Goal: Task Accomplishment & Management: Manage account settings

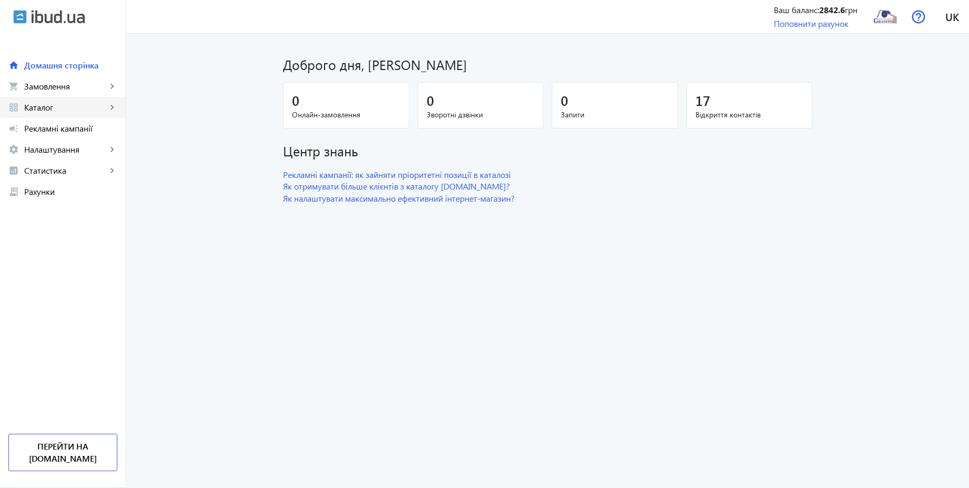
click at [52, 102] on span "Каталог" at bounding box center [65, 107] width 83 height 11
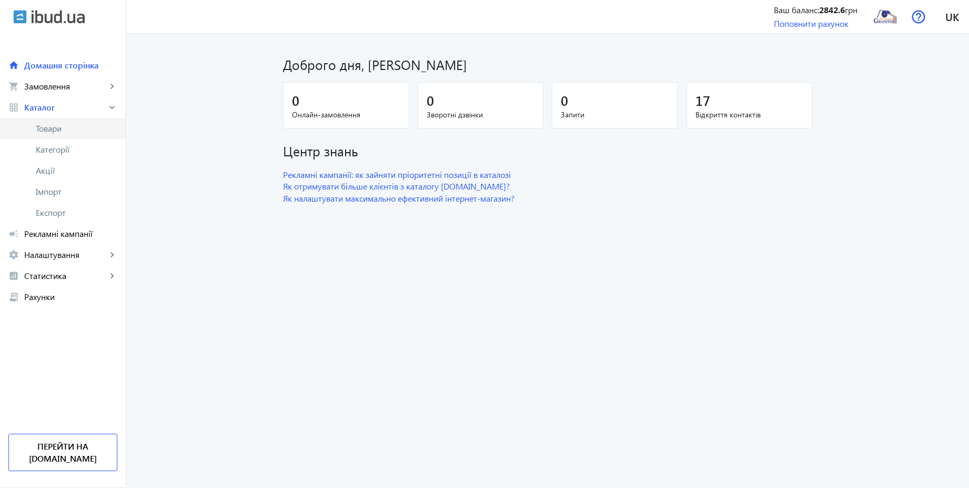
click at [51, 126] on span "Товари" at bounding box center [77, 128] width 82 height 11
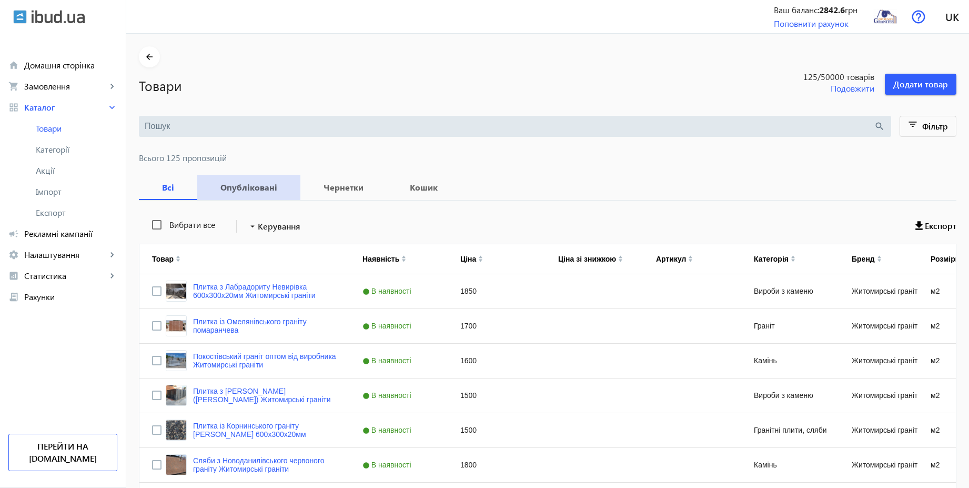
click at [245, 186] on b "Опубліковані" at bounding box center [249, 187] width 78 height 8
click at [919, 128] on mat-icon "filter_list" at bounding box center [913, 126] width 15 height 15
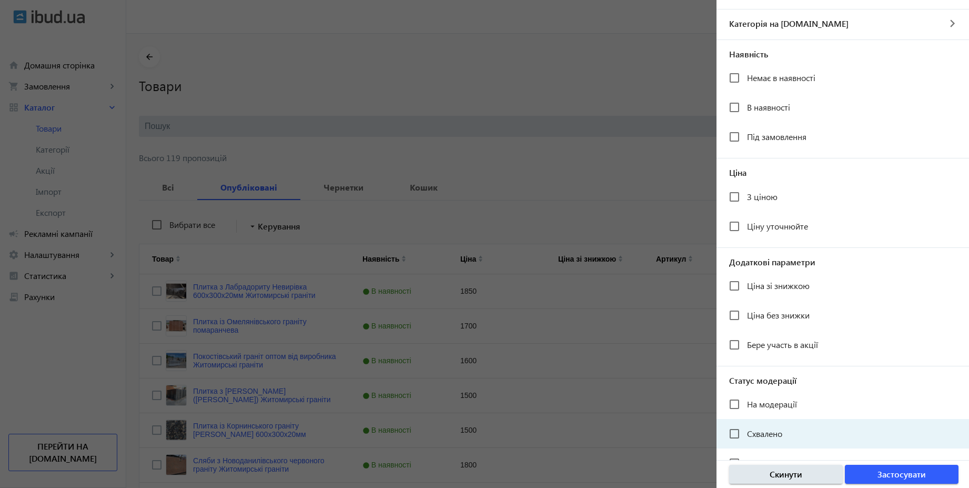
scroll to position [90, 0]
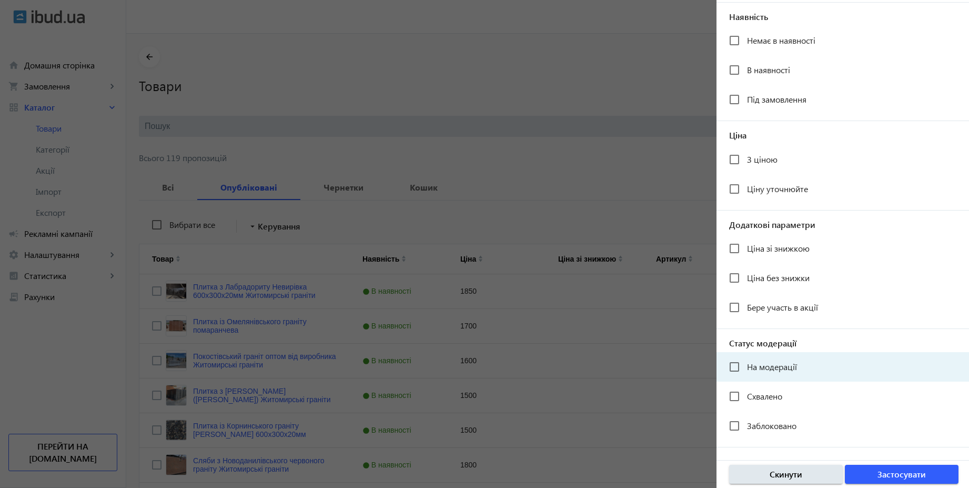
click at [770, 357] on div "На модерації" at bounding box center [763, 366] width 68 height 21
click at [796, 366] on span "На модерації" at bounding box center [772, 366] width 50 height 11
click at [745, 366] on input "На модерації" at bounding box center [734, 366] width 21 height 21
checkbox input "true"
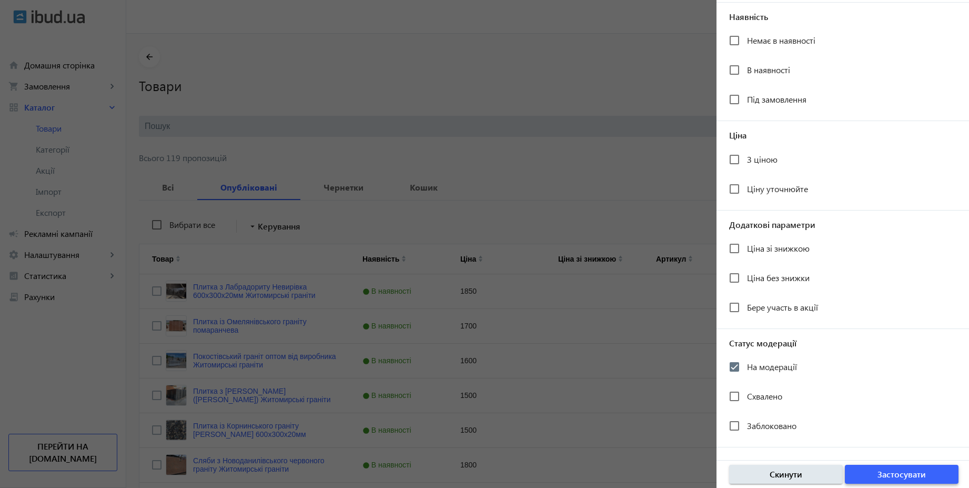
click at [908, 478] on span "Застосувати" at bounding box center [901, 474] width 48 height 12
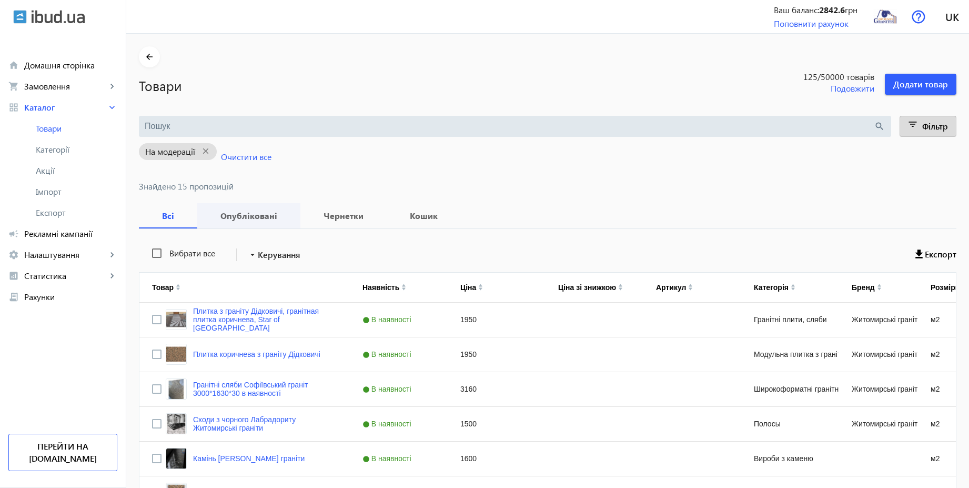
click at [264, 216] on b "Опубліковані" at bounding box center [249, 215] width 78 height 8
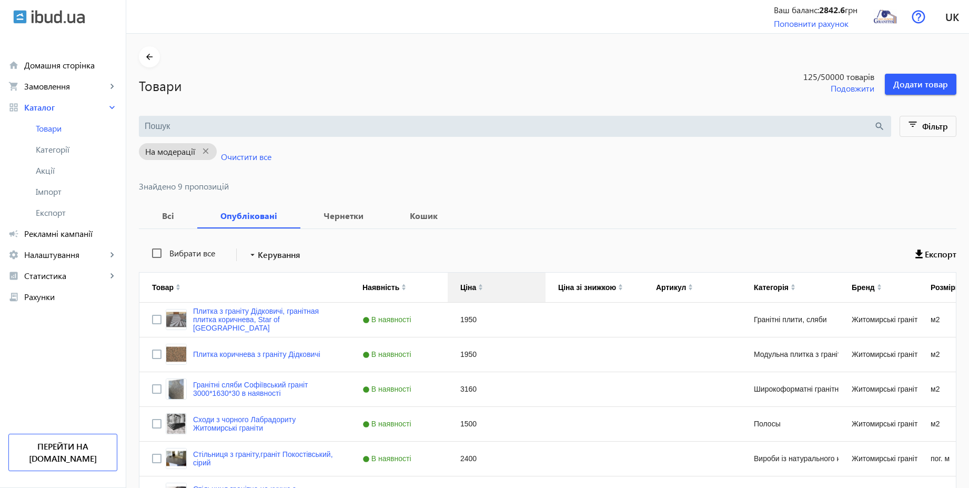
scroll to position [182, 0]
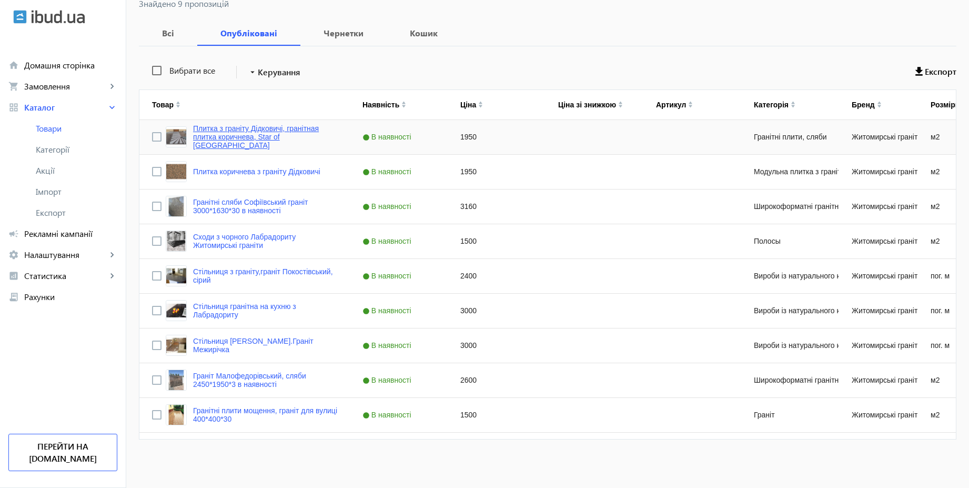
click at [273, 133] on link "Плитка з граніту Дідковичі, гранітная плитка коричнева, Star of [GEOGRAPHIC_DAT…" at bounding box center [265, 136] width 144 height 25
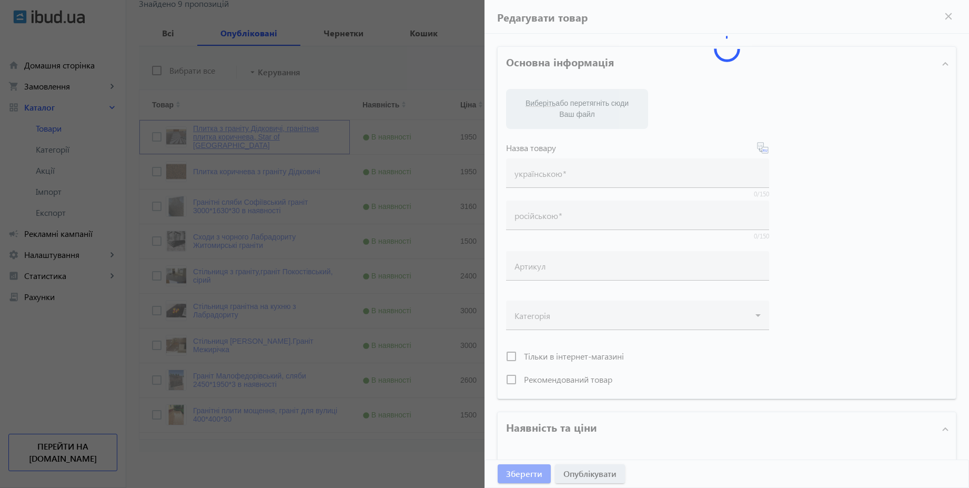
type input "Плитка з граніту Дідковичі, гранітная плитка коричнева, Star of [GEOGRAPHIC_DAT…"
type input "Плитка из гранита Дидковычи, гранитная плитка коричневая, Star of [GEOGRAPHIC_D…"
type input "1950"
type input "5"
type input "5000"
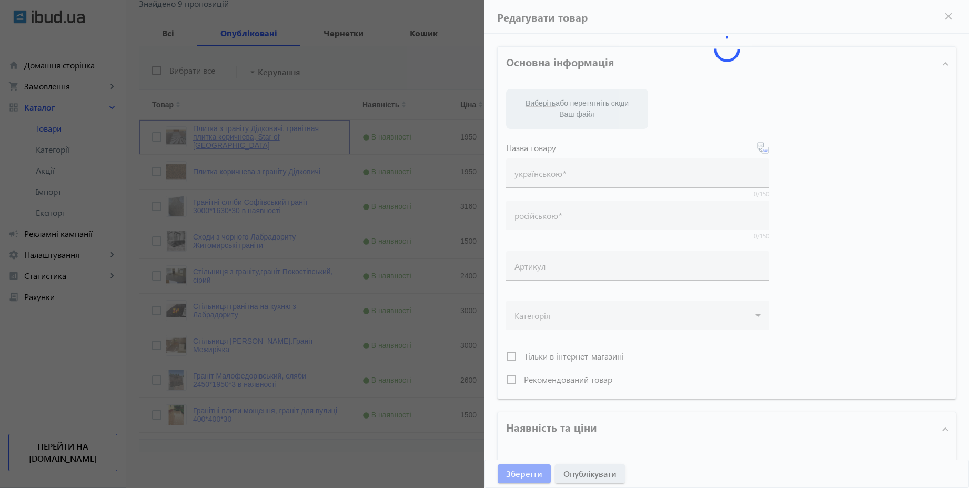
type input "Дідковицький граніт. Вироби із натурального каміння, бежева плитка для облицюва…"
type input "Дидковичский гранит. Изделия из натурального камня, бежевая плитка для облицовк…"
type textarea "Плитка із Дідковицького граніту від виробника. Вироби із натурального каменю на…"
type textarea "Плитка из Дидковичского гранита от производителя. Изделия из натурального камня…"
type input "бежевий граніт, гранітна плитка, купити плитку з натурального каміння, дідкович…"
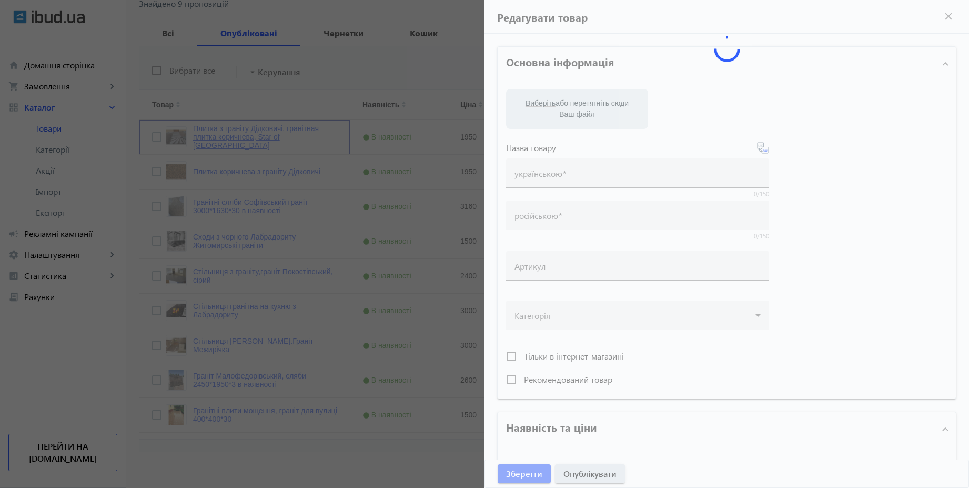
type input "бежевый гранит, гранитная плитка, купить плитку из натурального камня, дидкович…"
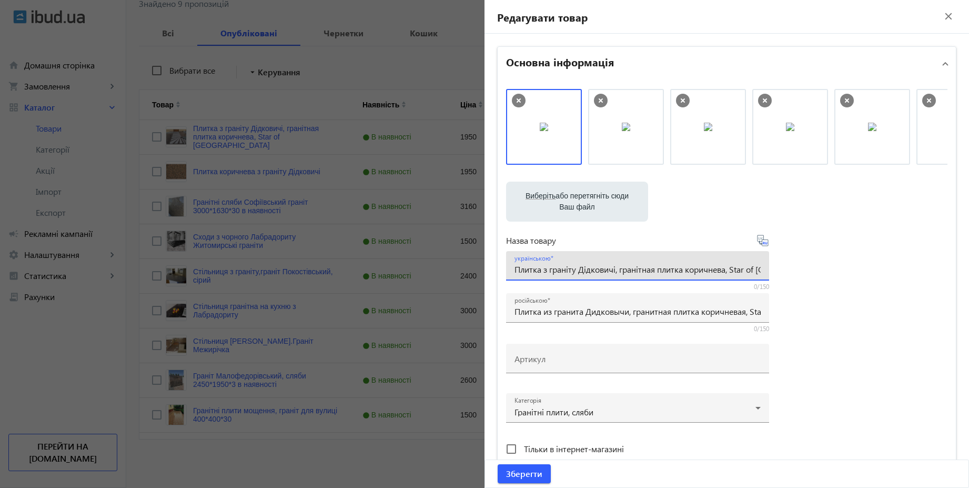
drag, startPoint x: 681, startPoint y: 268, endPoint x: 616, endPoint y: 271, distance: 64.8
click at [616, 271] on input "Плитка з граніту Дідковичі, гранітная плитка коричнева, Star of [GEOGRAPHIC_DAT…" at bounding box center [637, 268] width 246 height 11
drag, startPoint x: 574, startPoint y: 268, endPoint x: 512, endPoint y: 272, distance: 62.2
click at [514, 272] on input "Плитка з граніту Дідковичі, гранітная плитка коричнева, Star of [GEOGRAPHIC_DAT…" at bounding box center [637, 268] width 246 height 11
type input "Гранітна плитка Дідковичі коричнева Star of [GEOGRAPHIC_DATA]"
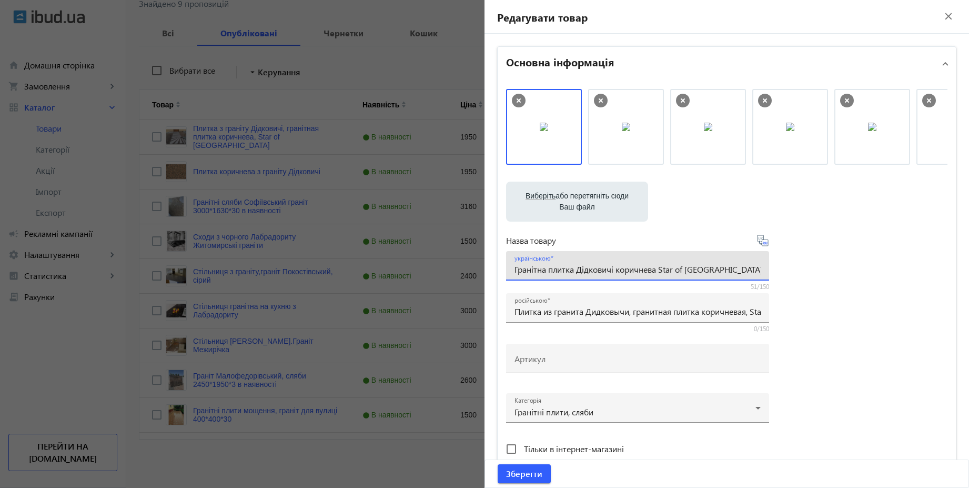
click at [764, 242] on icon at bounding box center [762, 240] width 11 height 11
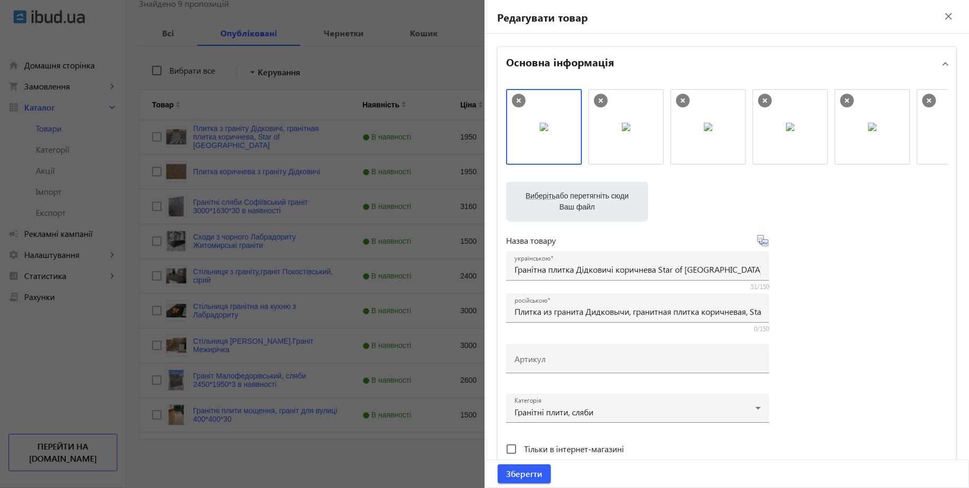
type input "Гранитная плитка Дидковичи коричневая Star of [GEOGRAPHIC_DATA]"
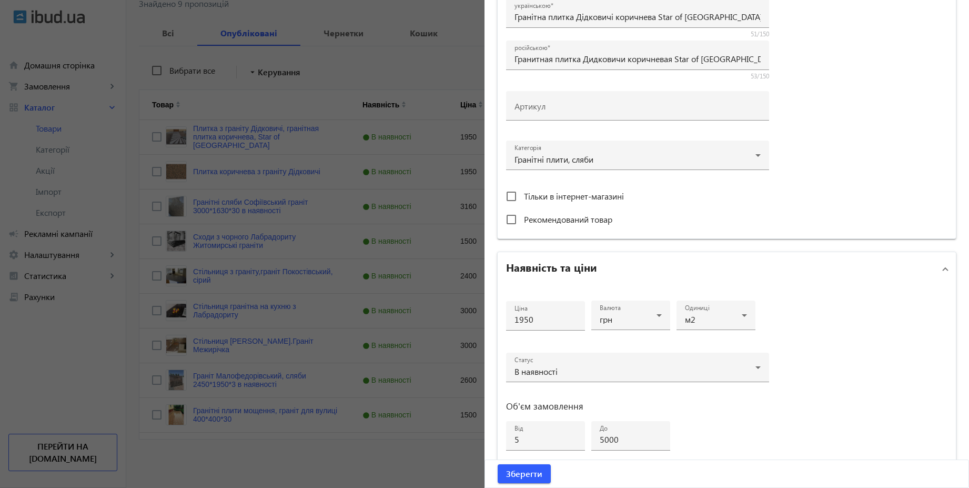
scroll to position [390, 0]
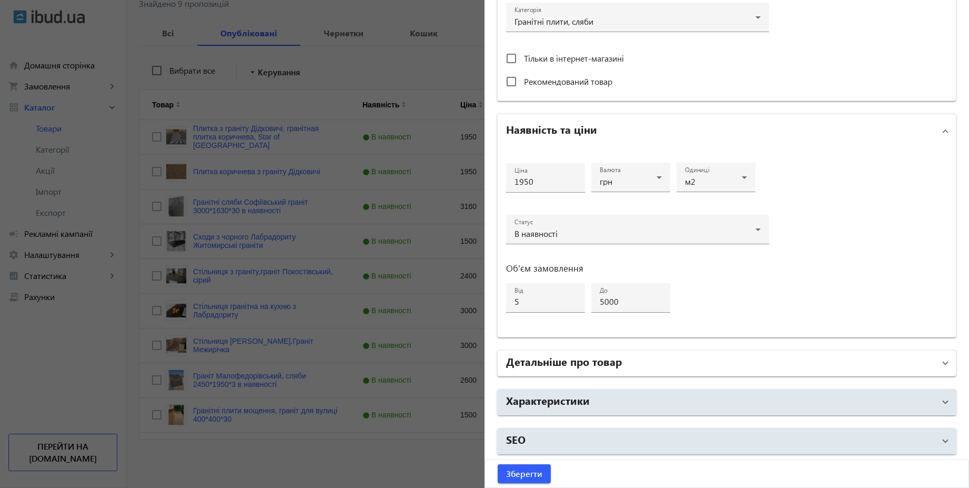
click at [620, 357] on mat-panel-title "Детальніше про товар" at bounding box center [720, 362] width 429 height 19
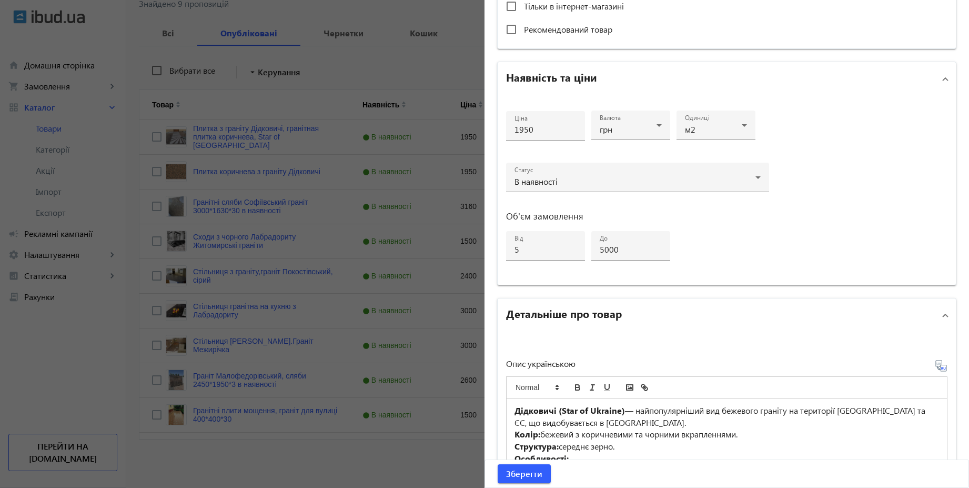
scroll to position [453, 0]
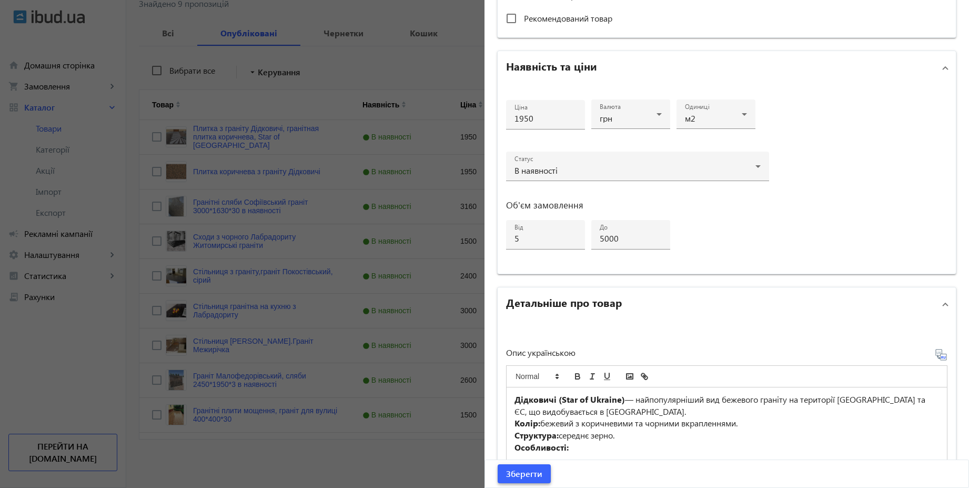
click at [538, 468] on span "Зберегти" at bounding box center [524, 474] width 36 height 12
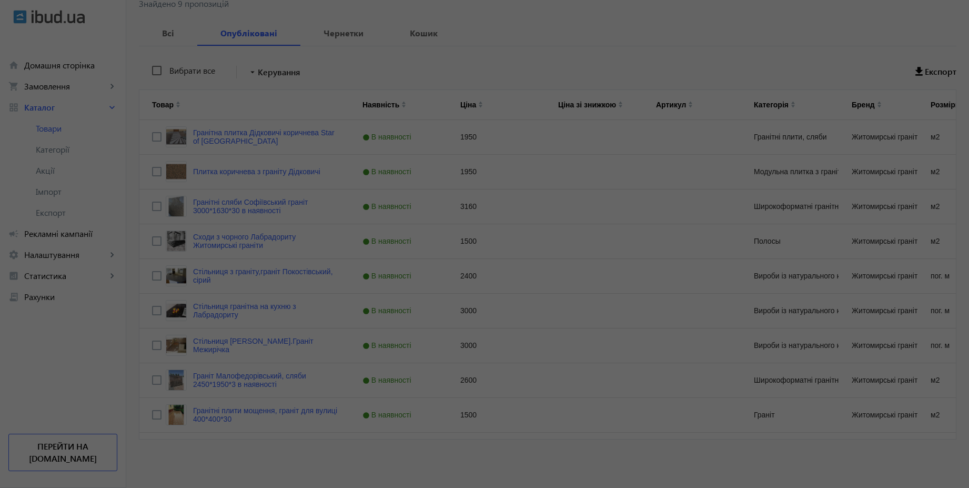
scroll to position [0, 0]
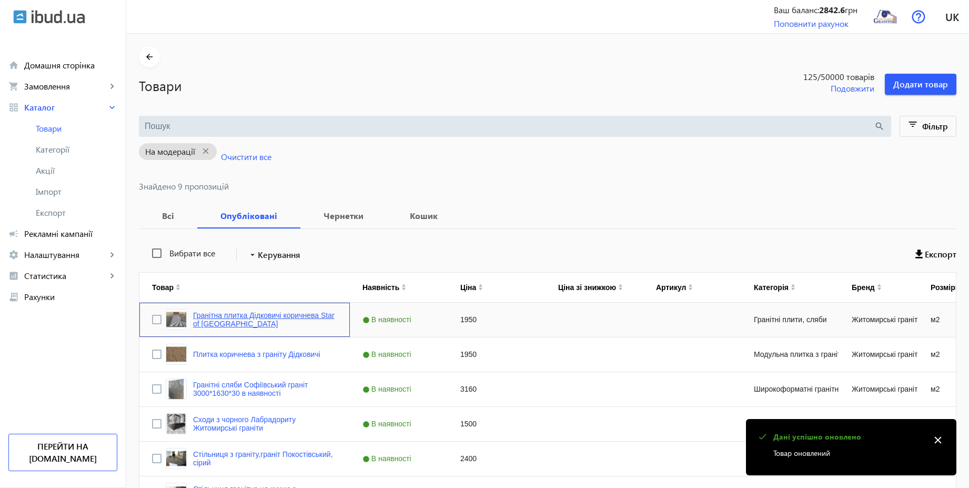
click at [289, 320] on link "Гранітна плитка Дідковичі коричнева Star of [GEOGRAPHIC_DATA]" at bounding box center [265, 319] width 144 height 17
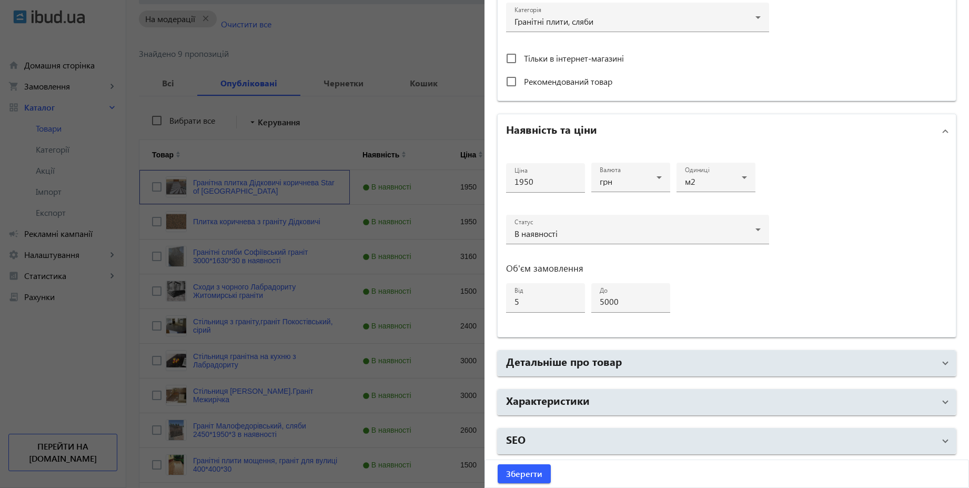
scroll to position [182, 0]
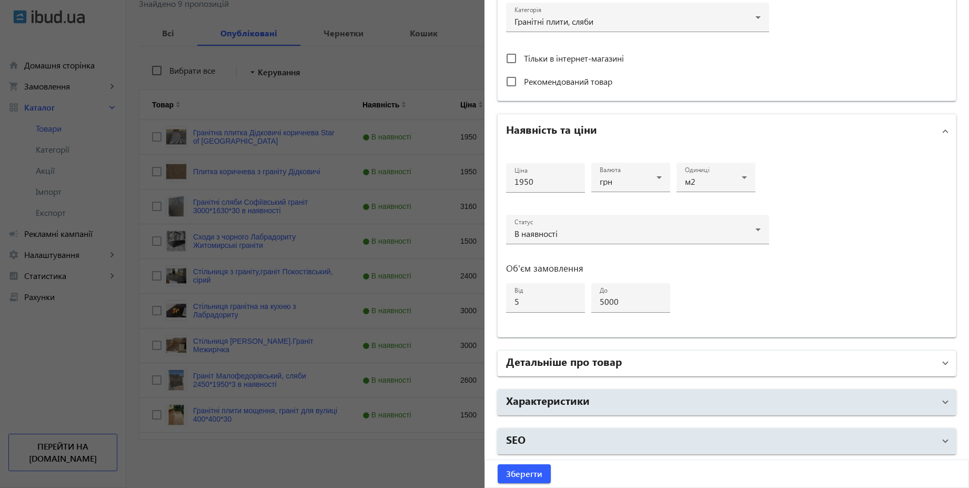
click at [577, 366] on h2 "Детальніше про товар" at bounding box center [564, 360] width 116 height 15
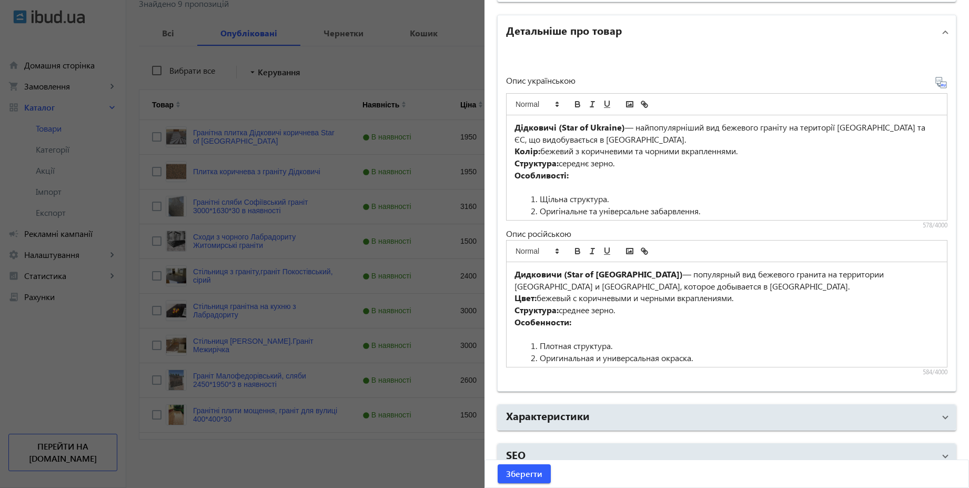
scroll to position [740, 0]
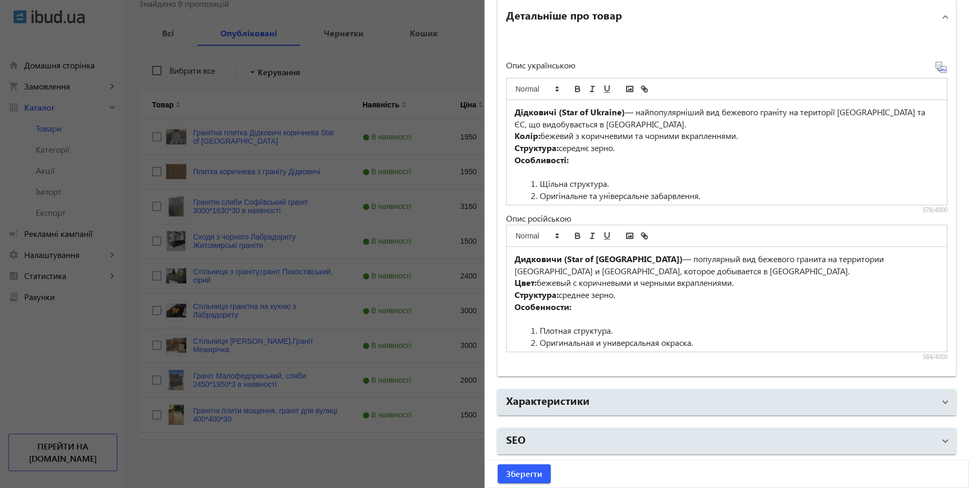
drag, startPoint x: 428, startPoint y: 63, endPoint x: 422, endPoint y: 69, distance: 8.2
click at [428, 63] on div at bounding box center [484, 244] width 969 height 488
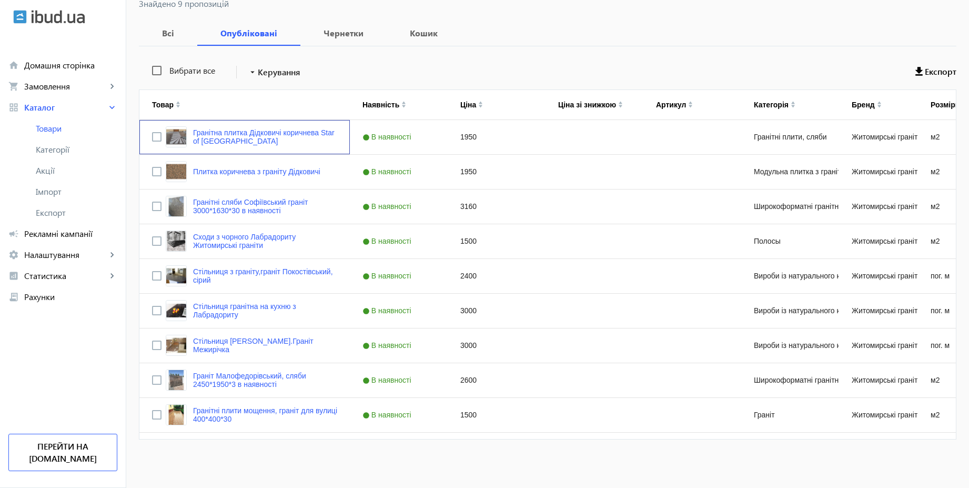
scroll to position [0, 0]
click at [269, 170] on link "Плитка коричнева з граніту Дідковичі" at bounding box center [256, 171] width 127 height 8
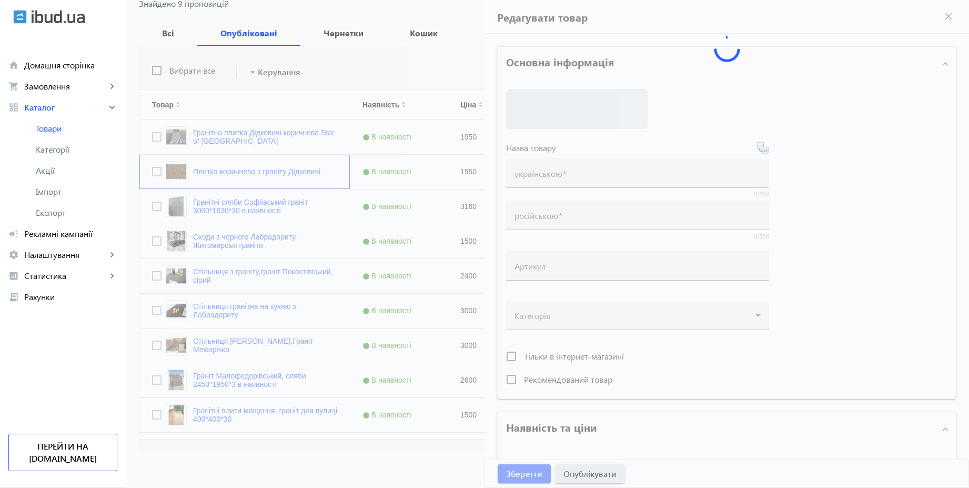
type input "Плитка коричнева з граніту Дідковичі"
type input "Плитка коричневая из гранита Дидковичи"
type input "1950"
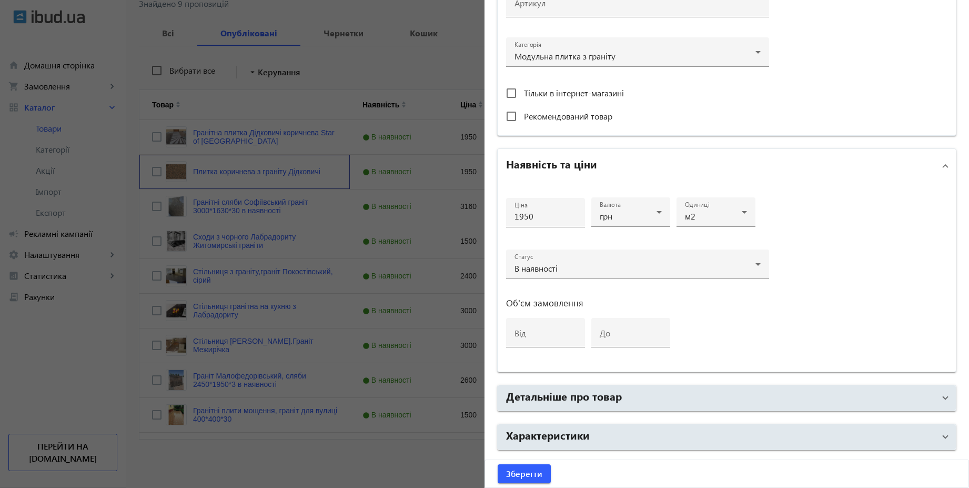
scroll to position [390, 0]
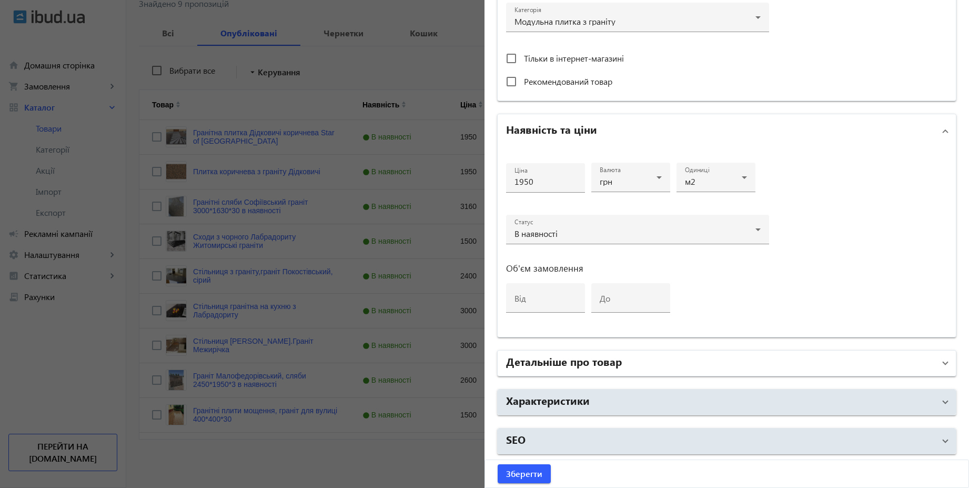
click at [605, 368] on mat-panel-title "Детальніше про товар" at bounding box center [720, 362] width 429 height 19
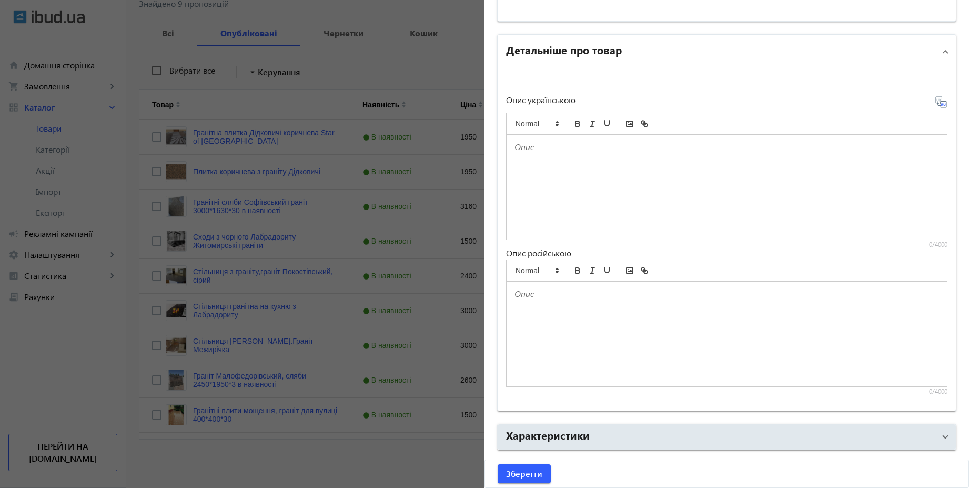
scroll to position [516, 0]
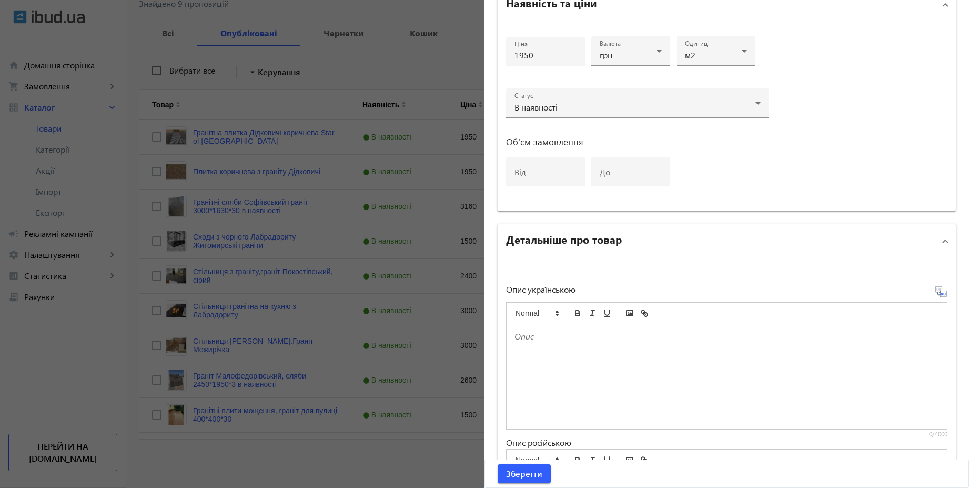
click at [395, 82] on div at bounding box center [484, 244] width 969 height 488
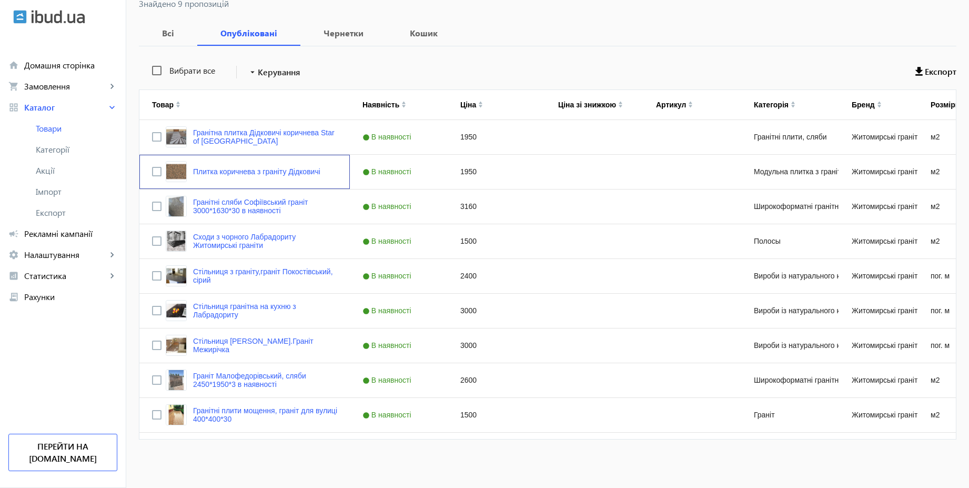
scroll to position [0, 0]
click at [277, 203] on link "Гранітні сляби Софіївський граніт 3000*1630*30 в наявності" at bounding box center [265, 206] width 144 height 17
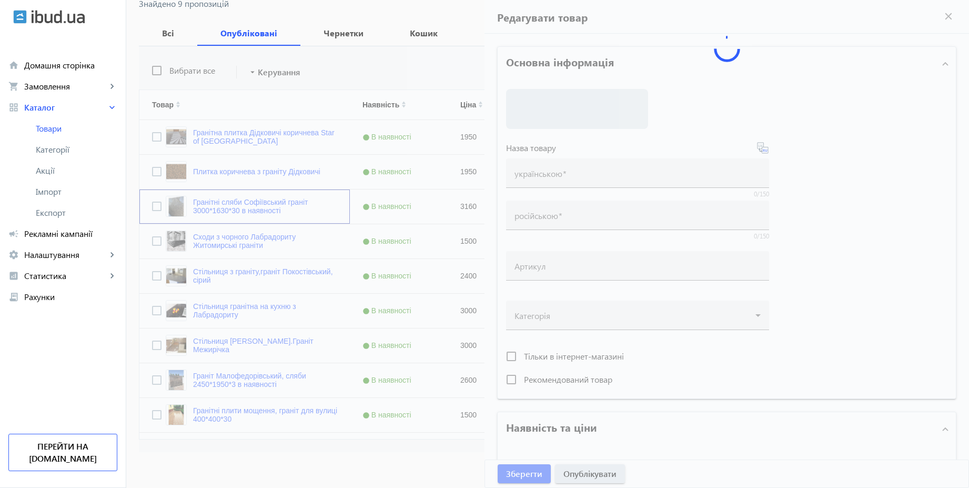
type input "Гранітні сляби Софіївський граніт 3000*1630*30 в наявності"
type input "Гранитные слябы Софиевский гранит 3000*1630*30 в наличии"
type input "3160"
type input "5"
type input "5000"
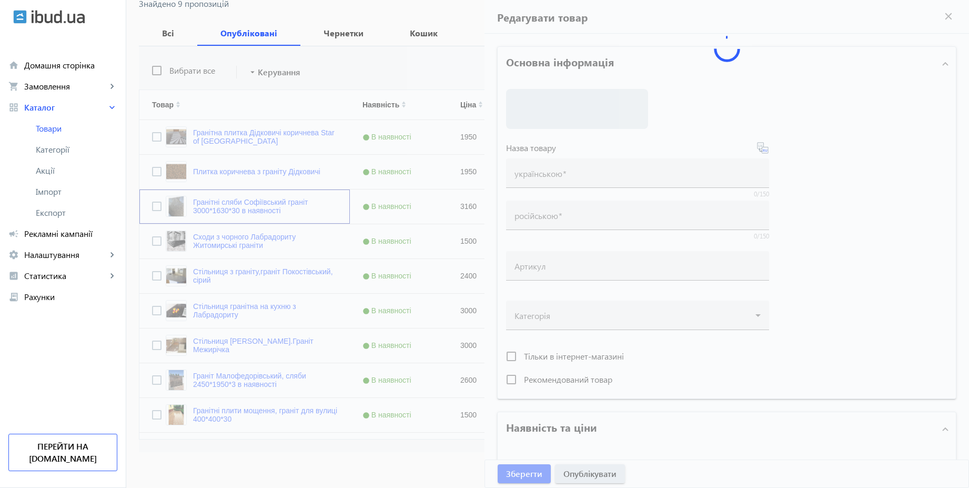
type input "Гранітні плити: сляби, смуги. Софіївський граніт для облицювання. Індивідуальні…"
type input "Гранитные плиты: слэбы, полосы. Софиевский гранит для облицовки. Индивидуальные…"
type textarea "Гранітні плити для всіх потреб. Виготовлення та доставка. Жовтий камінь: Софіїв…"
type textarea "Гранитные плиты для всех потребностей. Изготовление и доставка. Желтый камень: …"
type input "гранітні плити з Софіївського граніту, жовтий граніт, софіївський граніт, грані…"
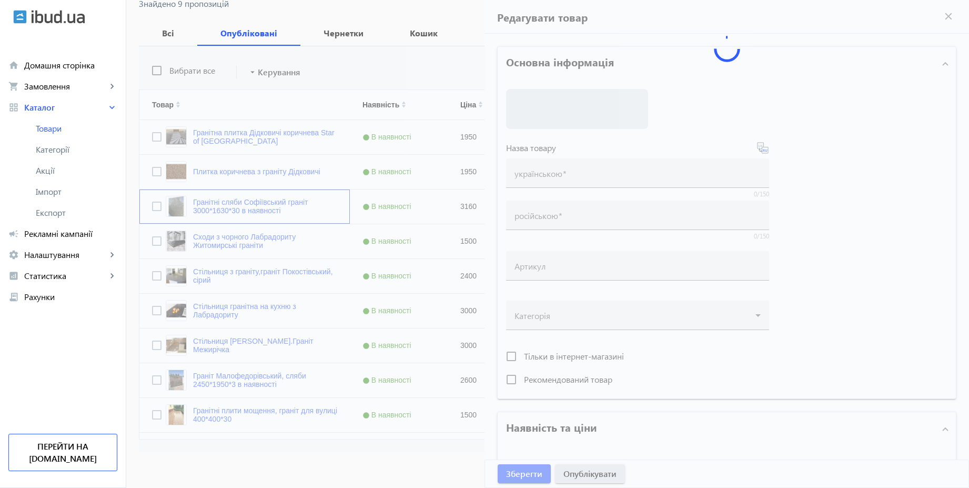
type input "гранитные плиты из Софиевкого гранита, желтый гранит, софиевский гранит, гранит…"
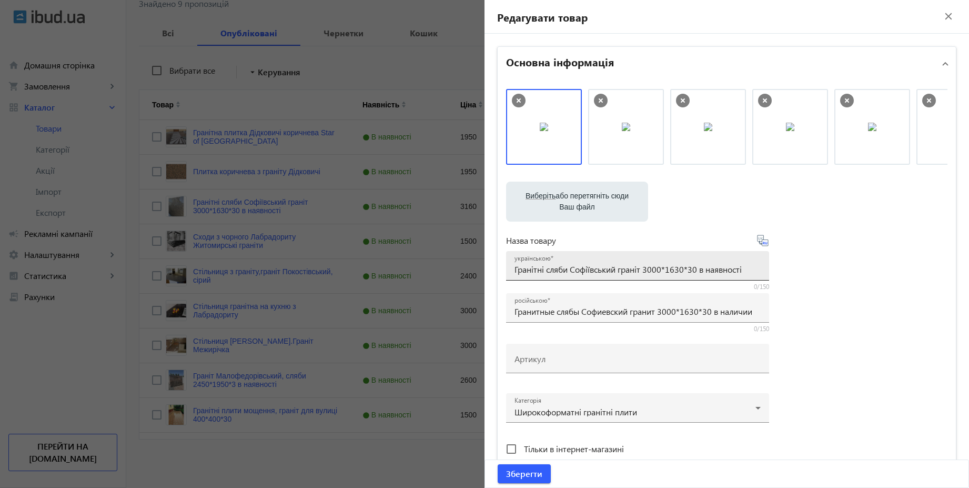
click at [663, 269] on input "Гранітні сляби Софіївський граніт 3000*1630*30 в наявності" at bounding box center [637, 268] width 246 height 11
type input "Гранітні сляби Софіївський граніт 3000х1630х30 мм"
click at [765, 243] on icon at bounding box center [766, 242] width 2 height 3
type input "Гранитные слябы Софиевский гранит 3000х1630х30 мм"
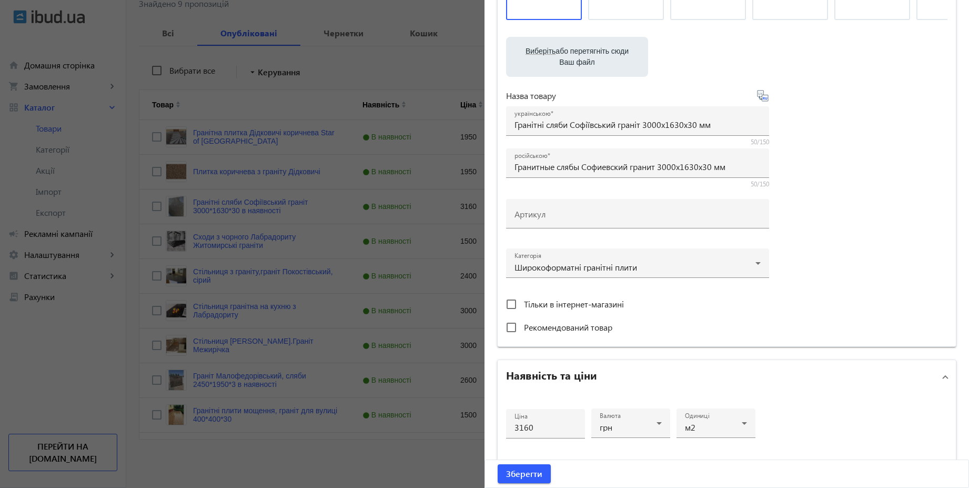
scroll to position [390, 0]
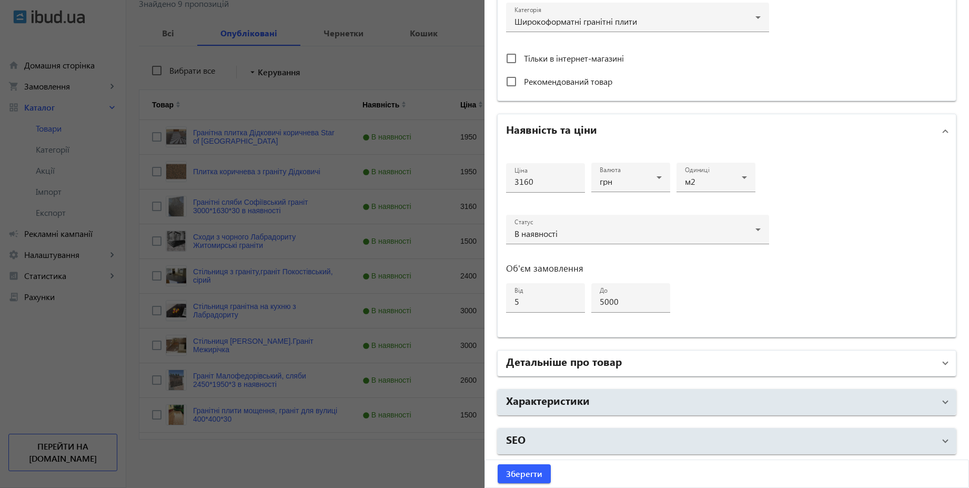
click at [618, 356] on mat-panel-title "Детальніше про товар" at bounding box center [720, 362] width 429 height 19
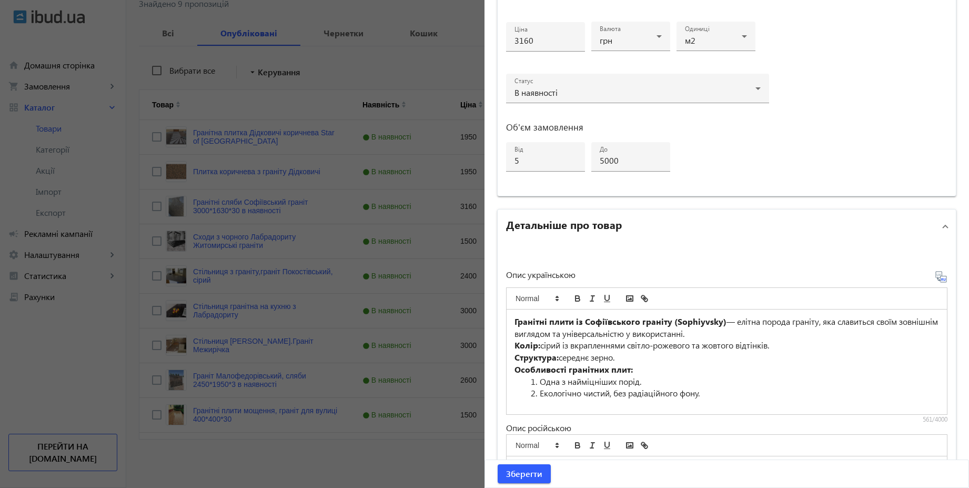
scroll to position [643, 0]
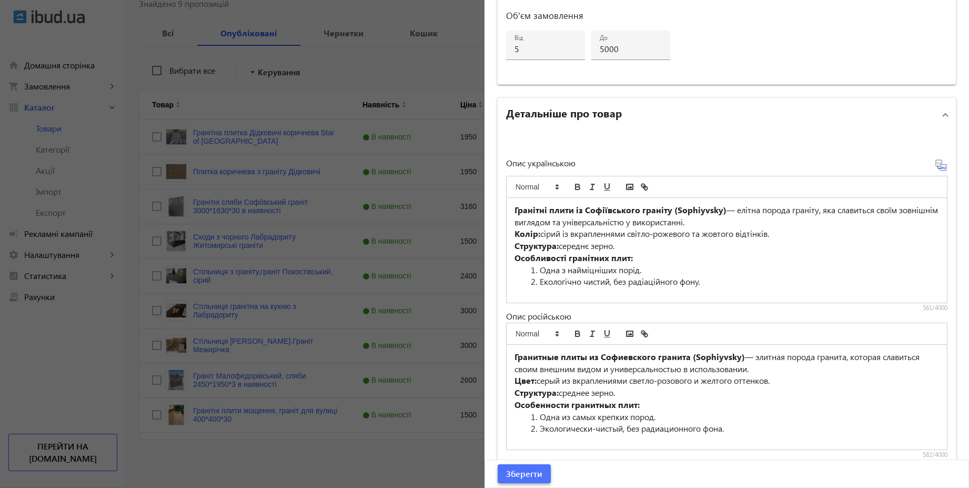
click at [536, 473] on span "Зберегти" at bounding box center [524, 474] width 36 height 12
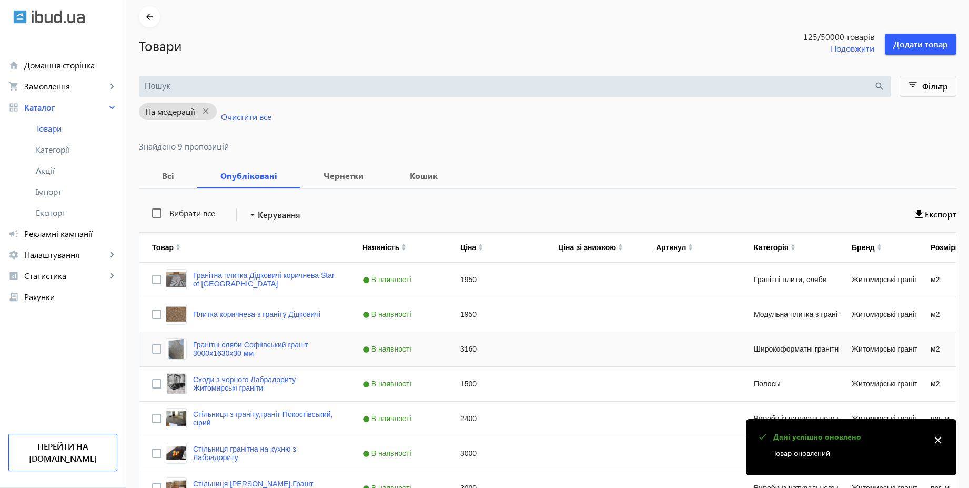
scroll to position [126, 0]
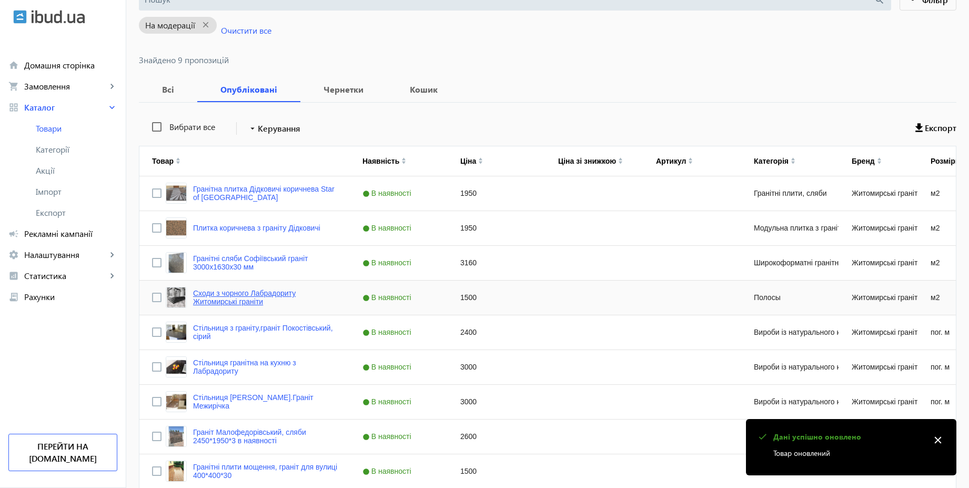
click at [278, 291] on link "Сходи з чорного Лабрадориту Житомирські граніти" at bounding box center [265, 297] width 144 height 17
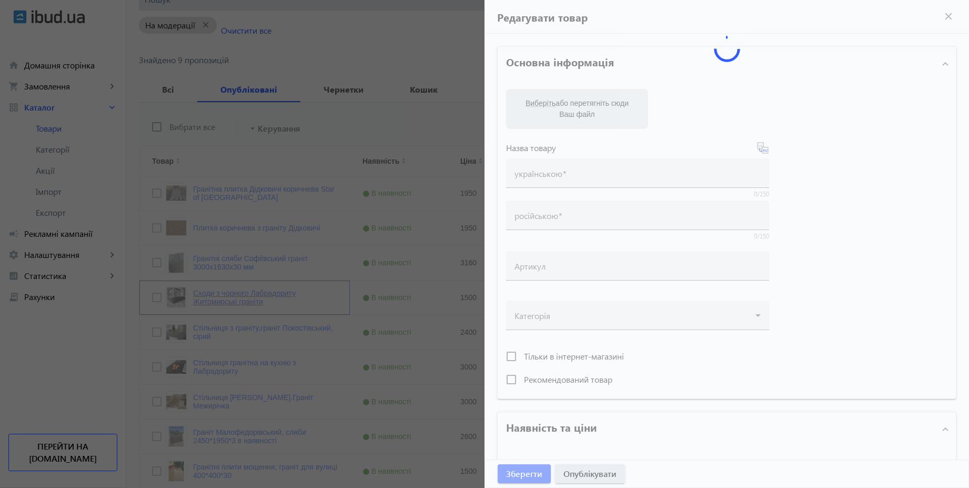
type input "Сходи з чорного Лабрадориту Житомирські граніти"
type input "Ступени из черного Лабрадорита Житомирские граниты"
type input "1500"
type input "Сходи з лабрадориту на замовлення. В наявності Широкоформатні плити Детальніше …"
type input "Ступени из лабрадорита под заказ. В наличии широкоформатные плиты, порезка по р…"
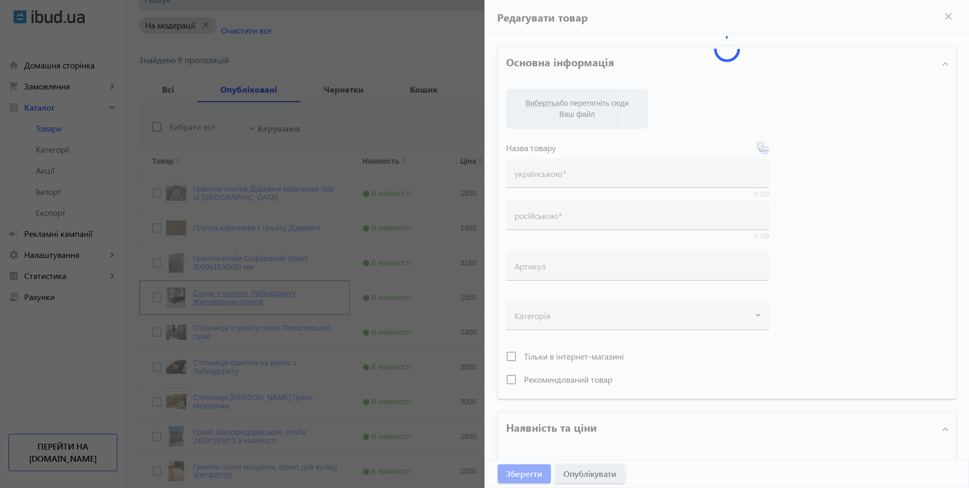
type textarea "✔️ Сходи гранітні (лабрадорит Україна) від виробника "Житомирські граніти" з до…"
type textarea "✔️ Ступени гранитные (лабрадорит Украина) от производителя "Житомирские граниты…"
type input "сходи з граніту, лабрадорит купити Україна, лабрадорит граніт, лабрадорит ціна …"
type input "ступени из гранита, лабрадорит купить Украина, лабрадорит гранит, лабрадорит це…"
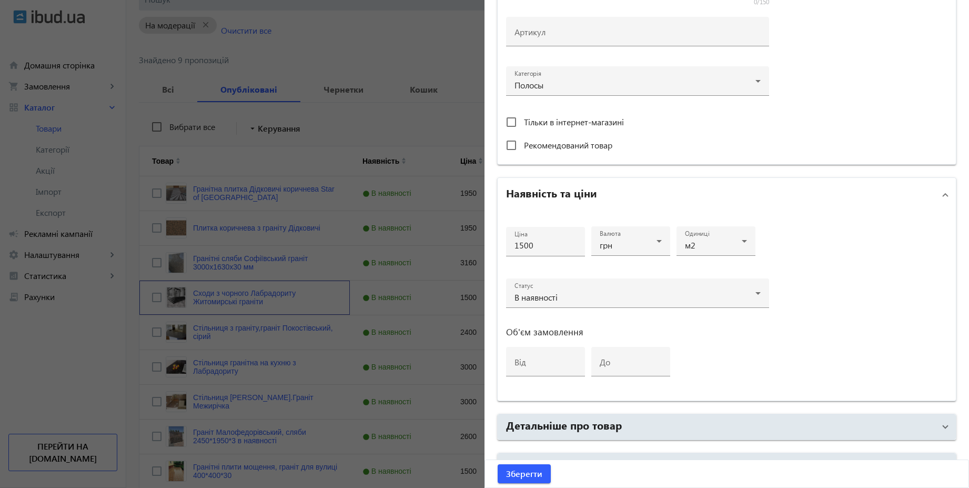
scroll to position [390, 0]
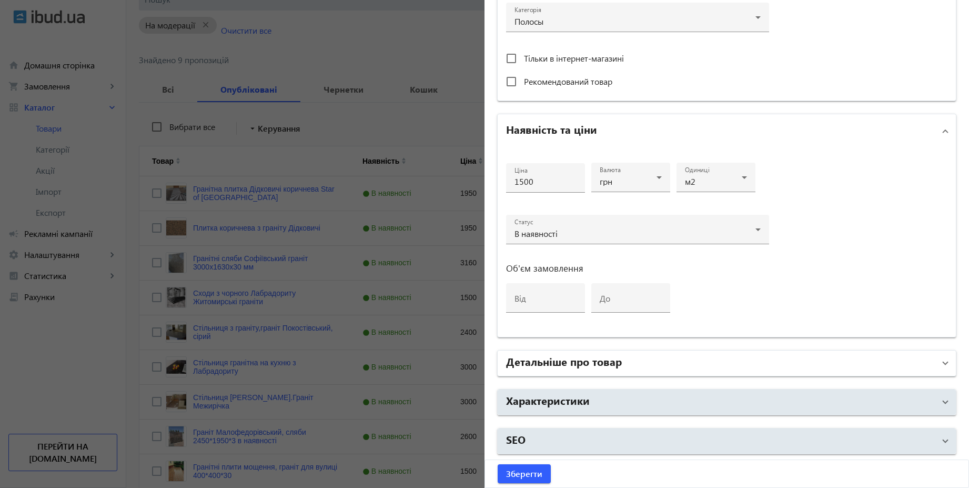
click at [608, 361] on h2 "Детальніше про товар" at bounding box center [564, 360] width 116 height 15
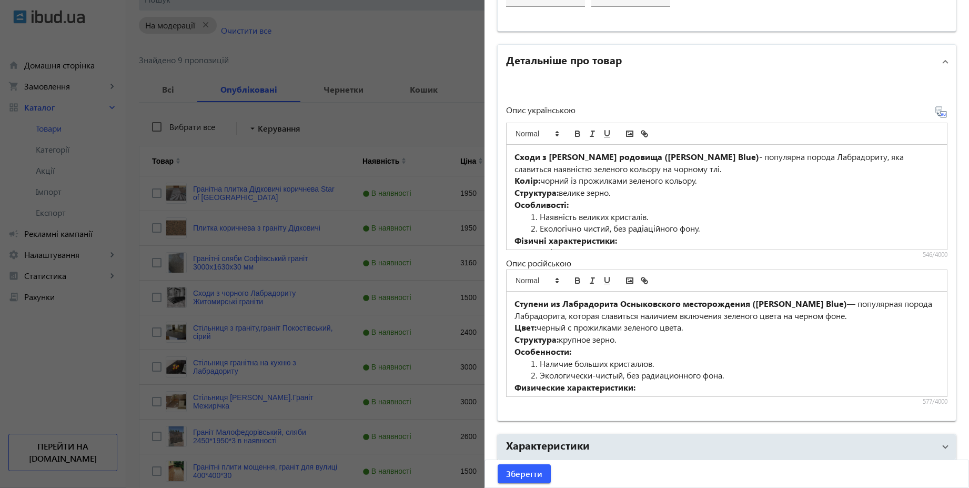
scroll to position [677, 0]
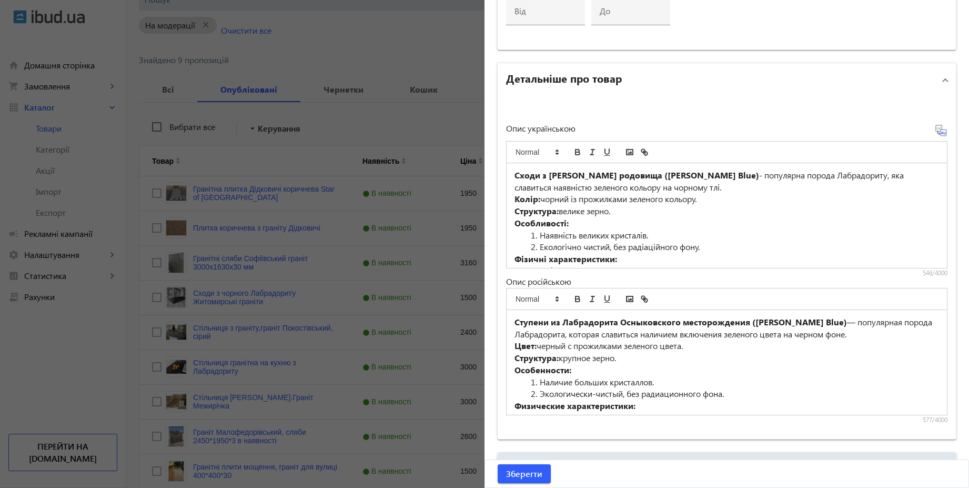
click at [362, 128] on div at bounding box center [484, 244] width 969 height 488
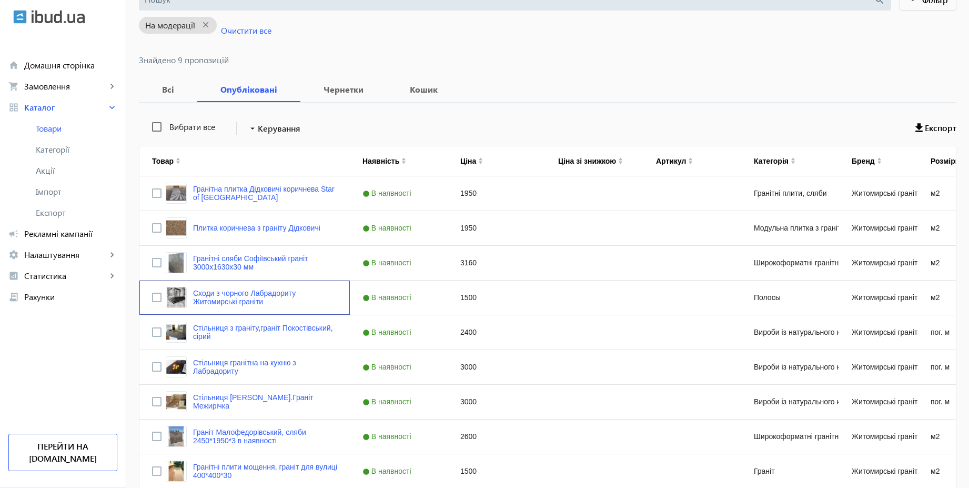
scroll to position [0, 0]
click at [297, 328] on link "Стільниця з граніту,граніт Покостівський, сірий" at bounding box center [265, 331] width 144 height 17
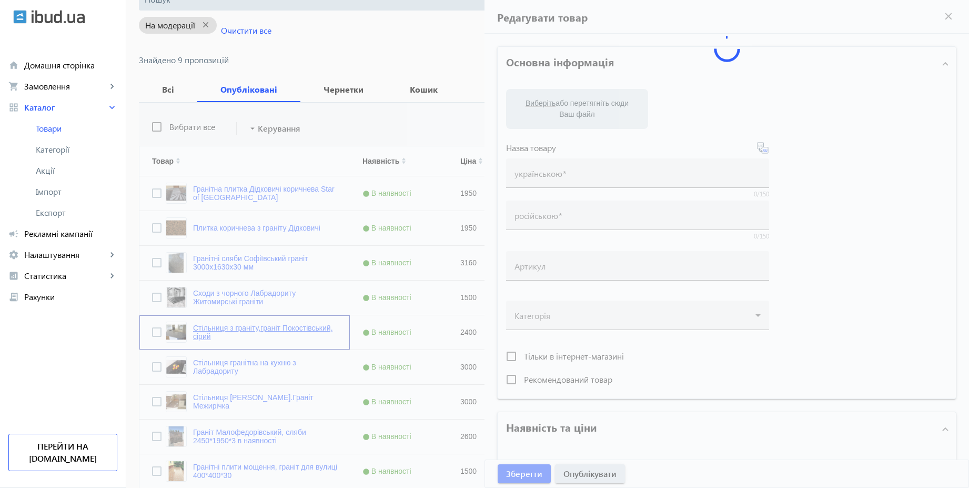
type input "Стільниця з граніту,граніт Покостівський, сірий"
type input "Гранитная столешница,гранит серый Покостовский"
type input "2400"
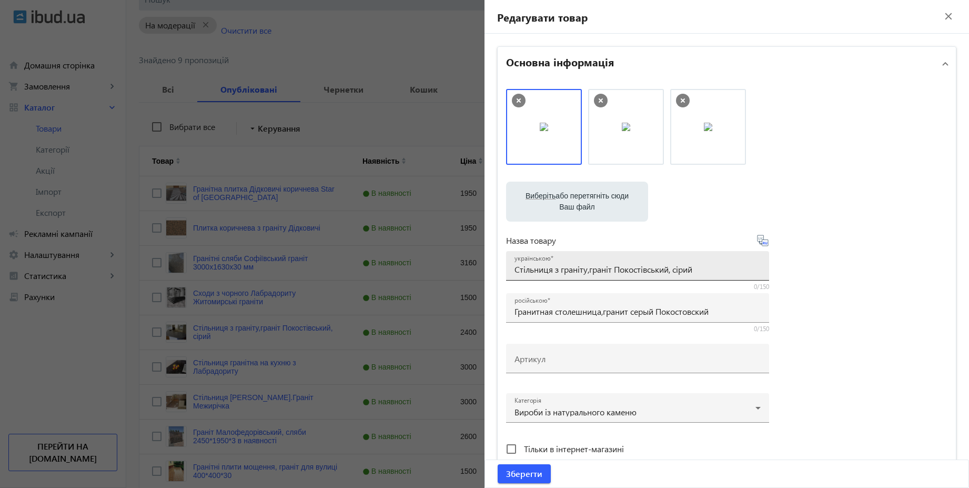
click at [609, 269] on input "Стільниця з граніту,граніт Покостівський, сірий" at bounding box center [637, 268] width 246 height 11
click at [644, 270] on input "Стільниця з граніту,граніт Покостівський, сірий" at bounding box center [637, 268] width 246 height 11
click at [559, 270] on input "Стільниця з граніту,граніт Покостівський, сірий" at bounding box center [637, 268] width 246 height 11
paste input "окостівський"
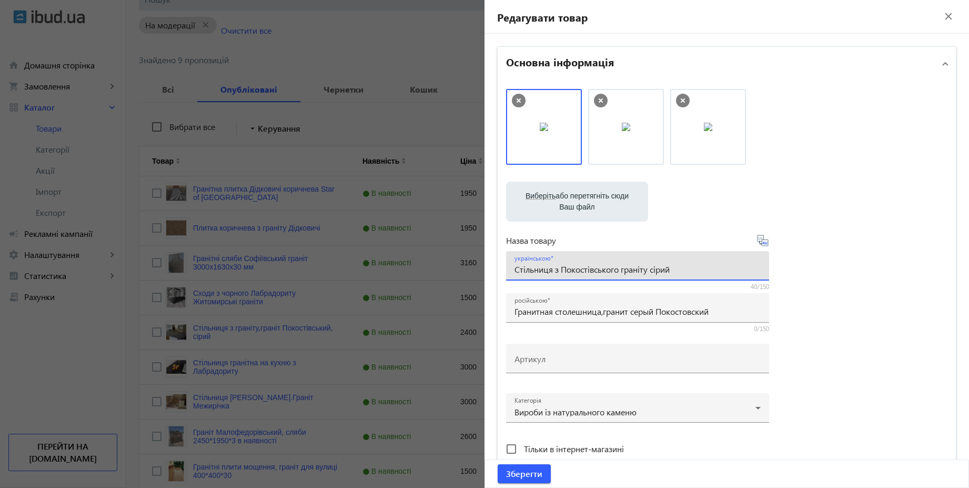
type input "Стільниця з Покостівського граніту сірий"
click at [764, 244] on icon at bounding box center [762, 240] width 13 height 13
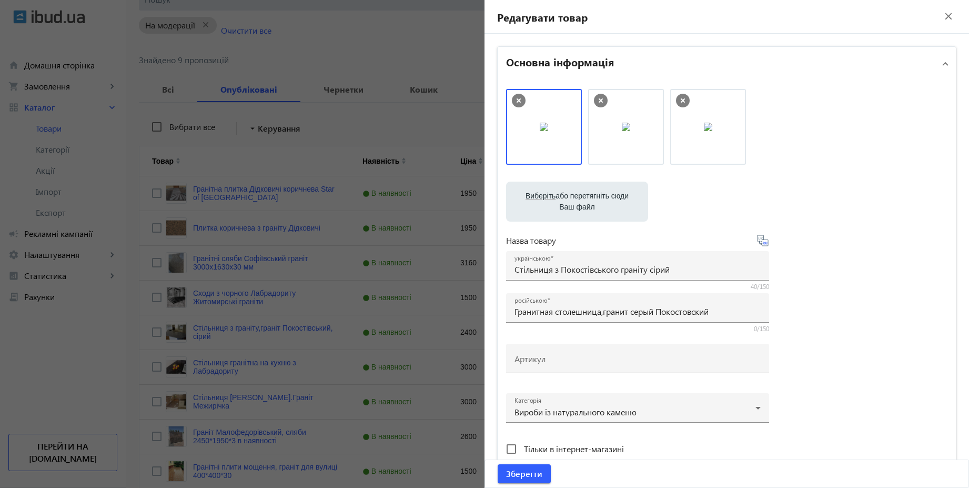
type input "Столешница из Покостовского гранита серый"
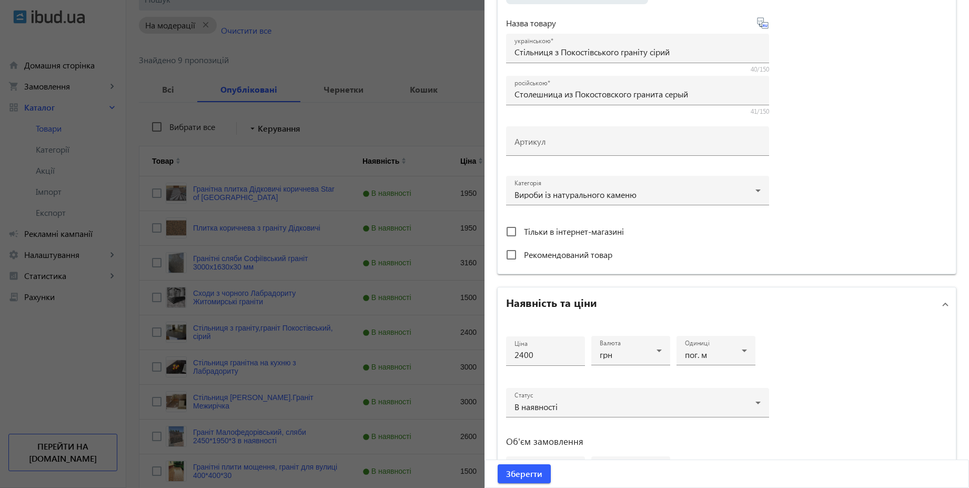
scroll to position [390, 0]
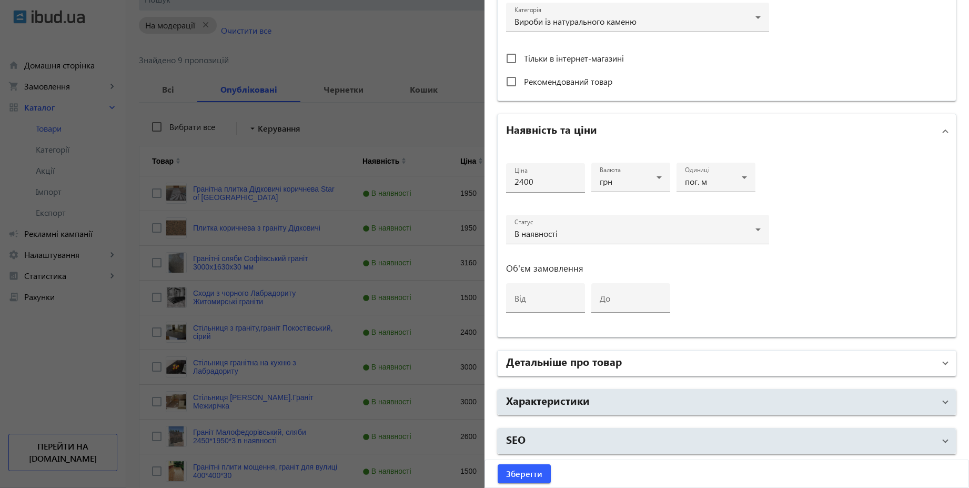
click at [646, 366] on mat-panel-title "Детальніше про товар" at bounding box center [720, 362] width 429 height 19
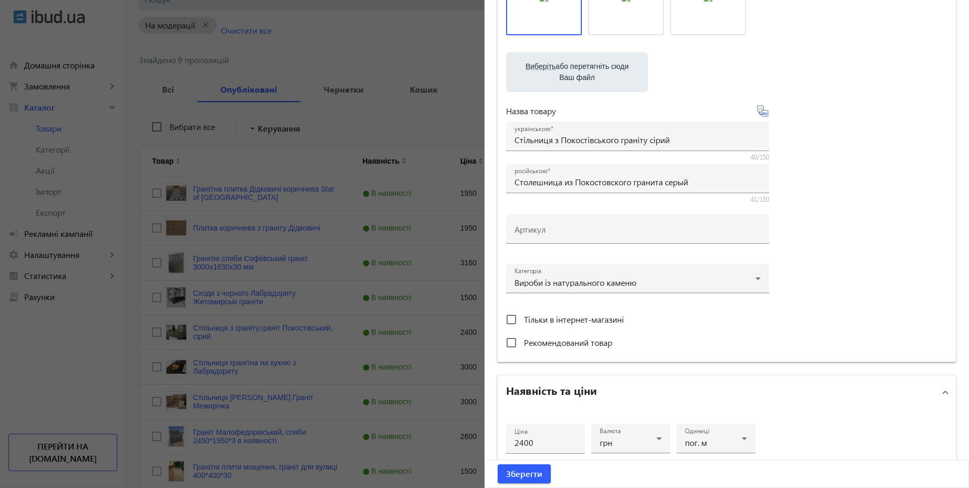
scroll to position [0, 0]
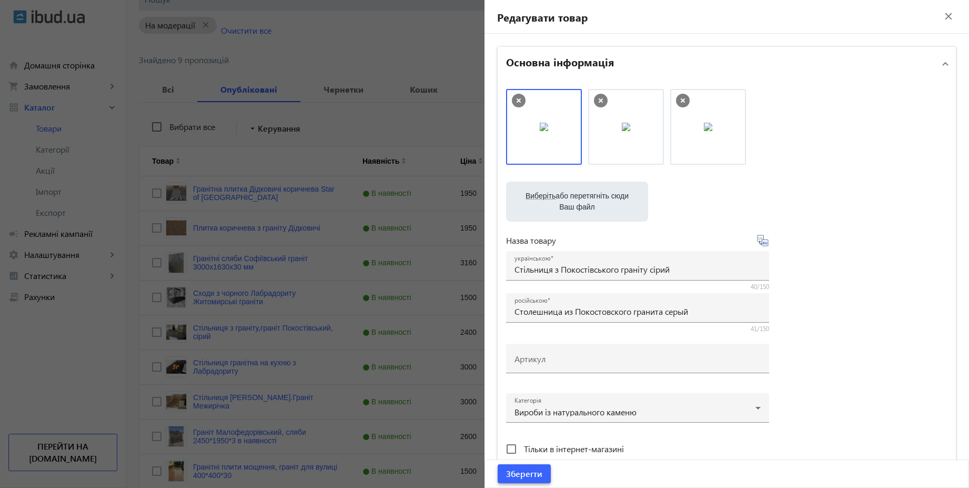
click at [540, 472] on span "submit" at bounding box center [524, 473] width 53 height 25
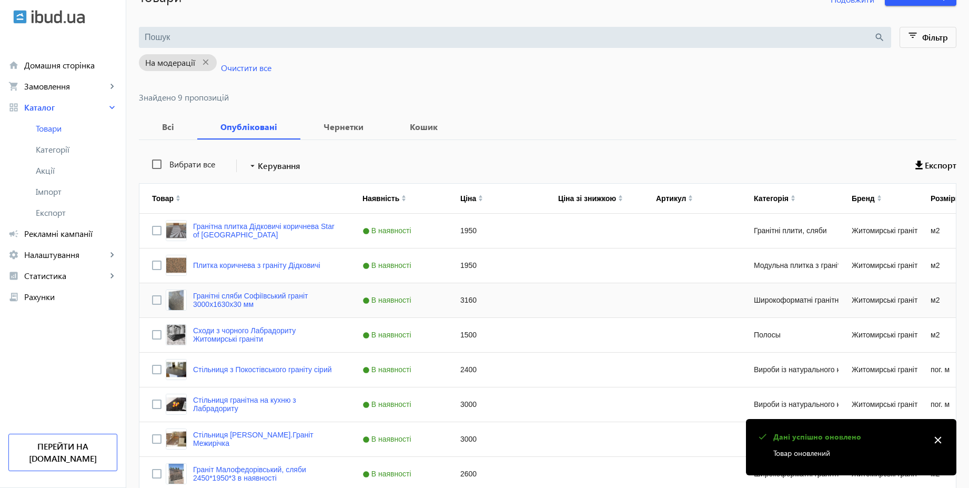
scroll to position [182, 0]
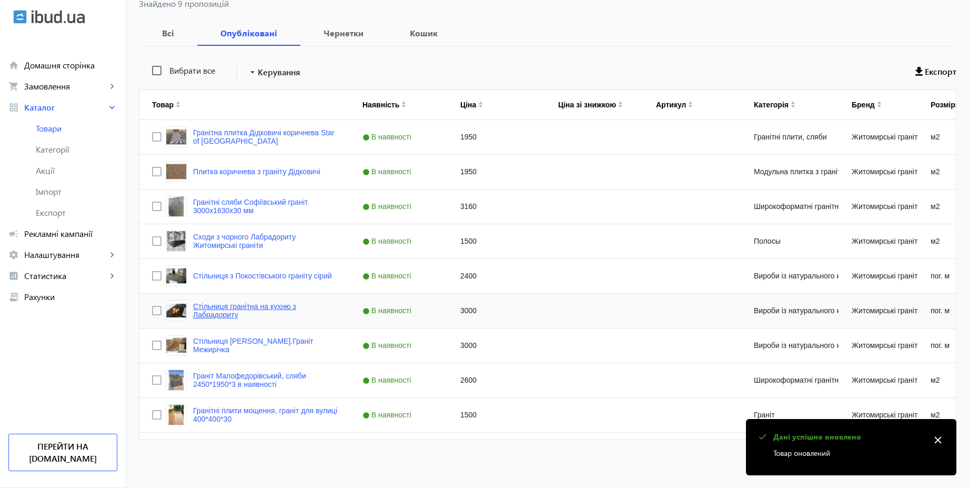
click at [253, 305] on link "Стільниця гранітна на кухню з Лабрадориту" at bounding box center [265, 310] width 144 height 17
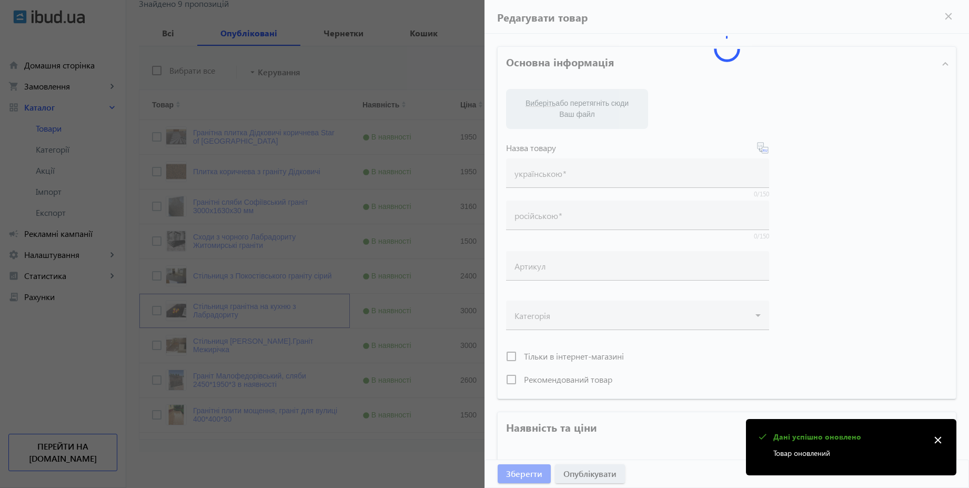
type input "Стільниця гранітна на кухню з Лабрадориту"
type input "Гранитная столешница на кухню из Лабрадорита"
type input "3000"
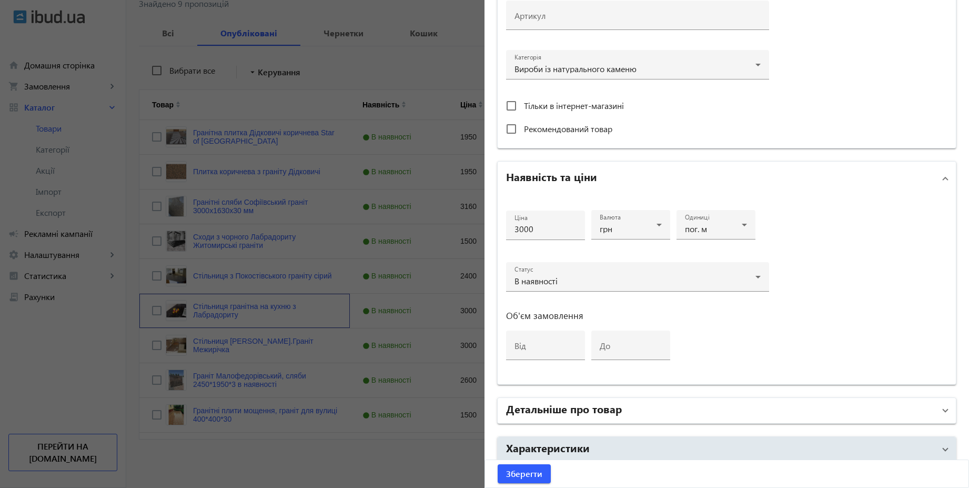
scroll to position [390, 0]
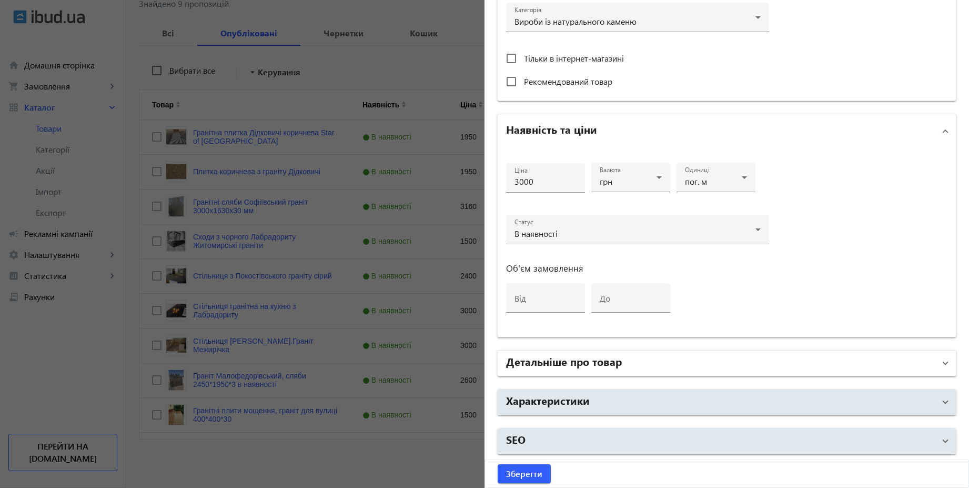
click at [605, 371] on mat-panel-title "Детальніше про товар" at bounding box center [720, 362] width 429 height 19
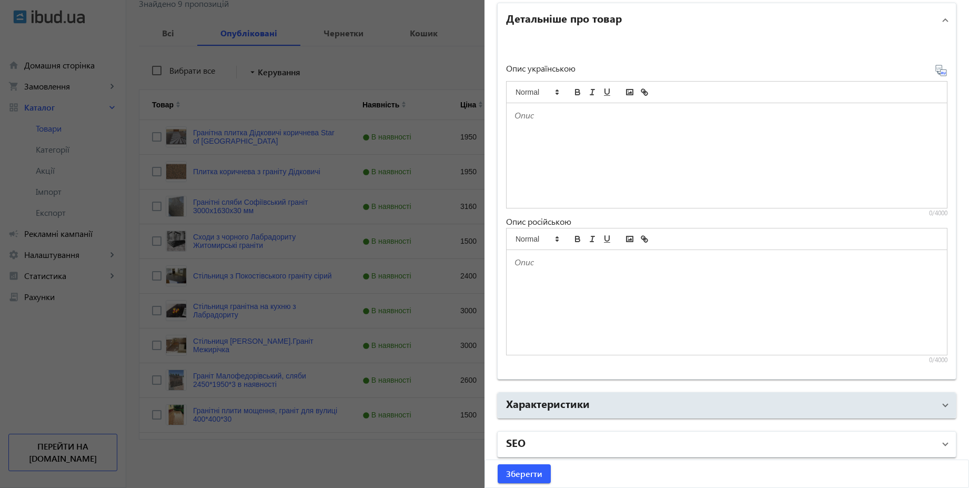
scroll to position [740, 0]
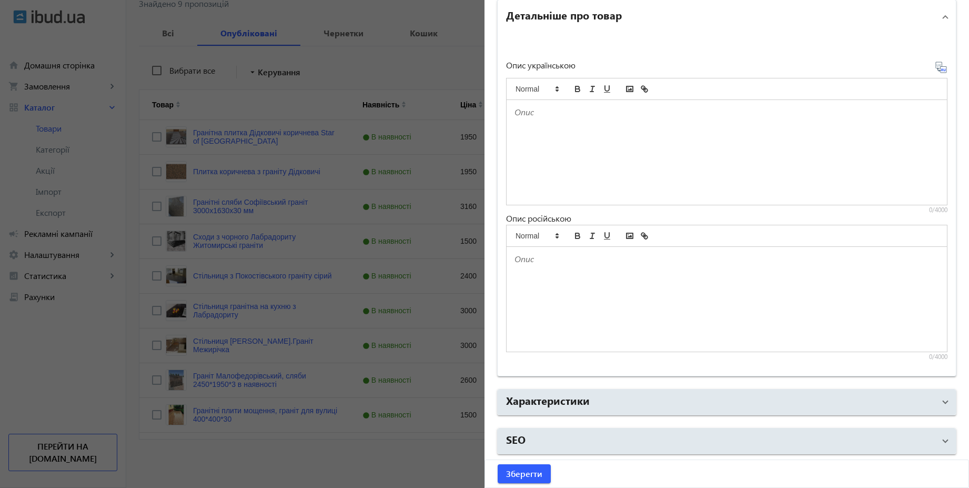
click at [106, 321] on div at bounding box center [484, 244] width 969 height 488
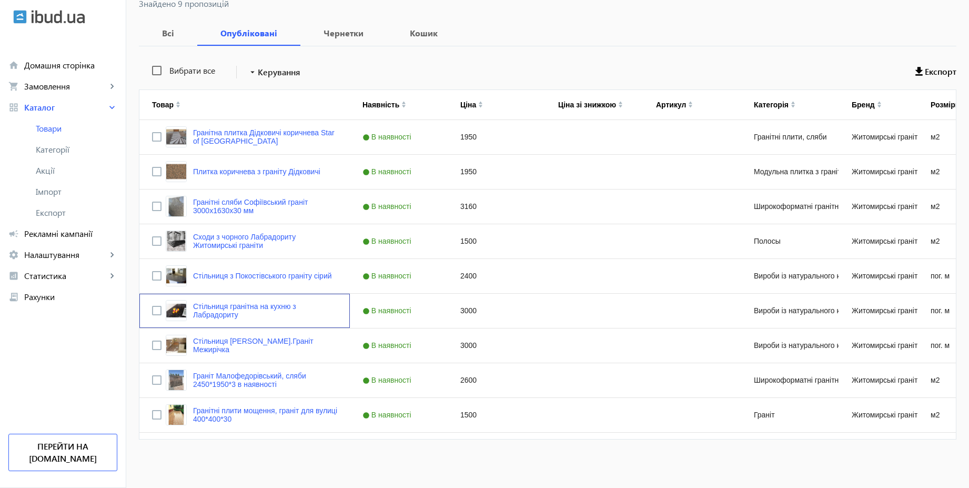
scroll to position [0, 0]
click at [282, 341] on link "Стільниця [PERSON_NAME].Граніт Межирічка" at bounding box center [265, 345] width 144 height 17
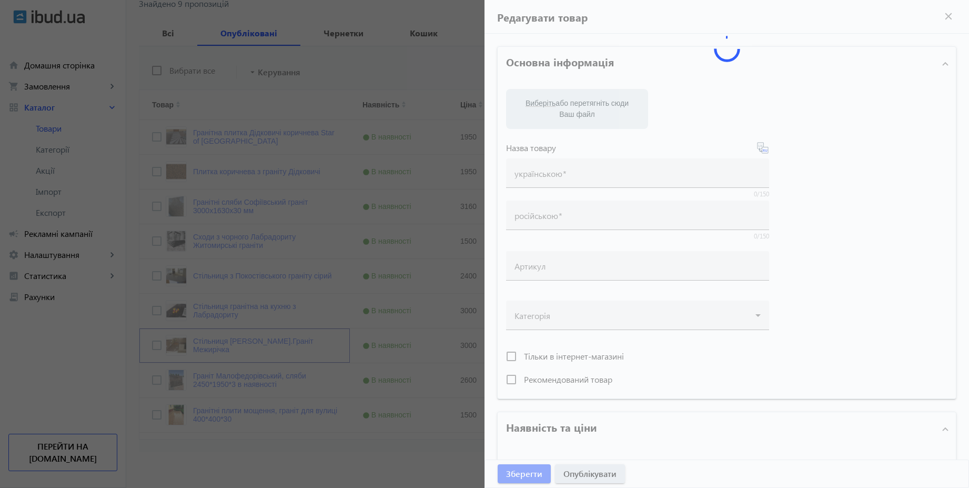
type input "Стільниця [PERSON_NAME].Граніт Межирічка"
type input "Гранитная столешница бежевая.Гранит Межеричка"
type input "3000"
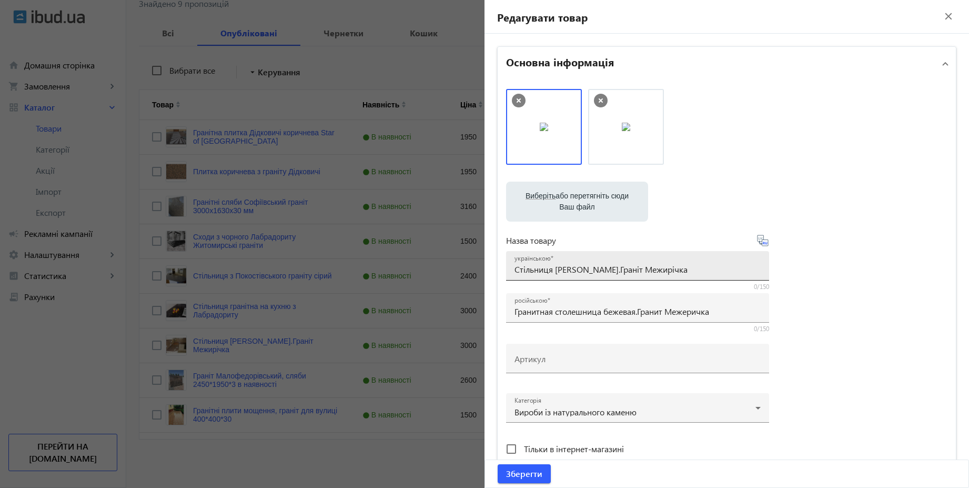
click at [616, 268] on input "Стільниця [PERSON_NAME].Граніт Межирічка" at bounding box center [637, 268] width 246 height 11
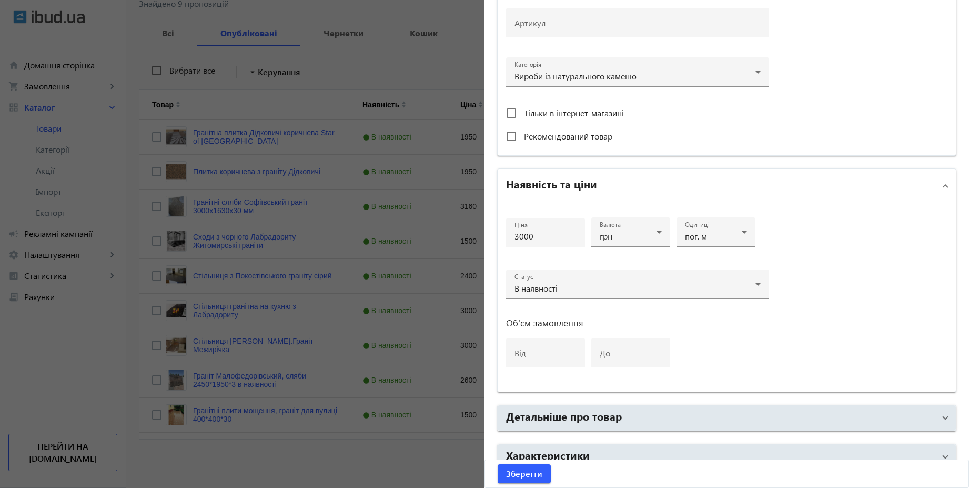
scroll to position [379, 0]
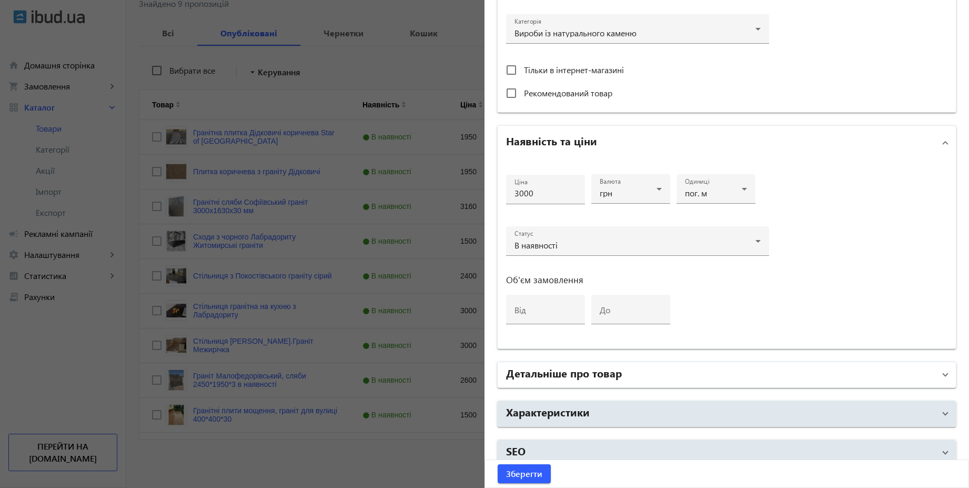
click at [631, 371] on mat-panel-title "Детальніше про товар" at bounding box center [720, 374] width 429 height 19
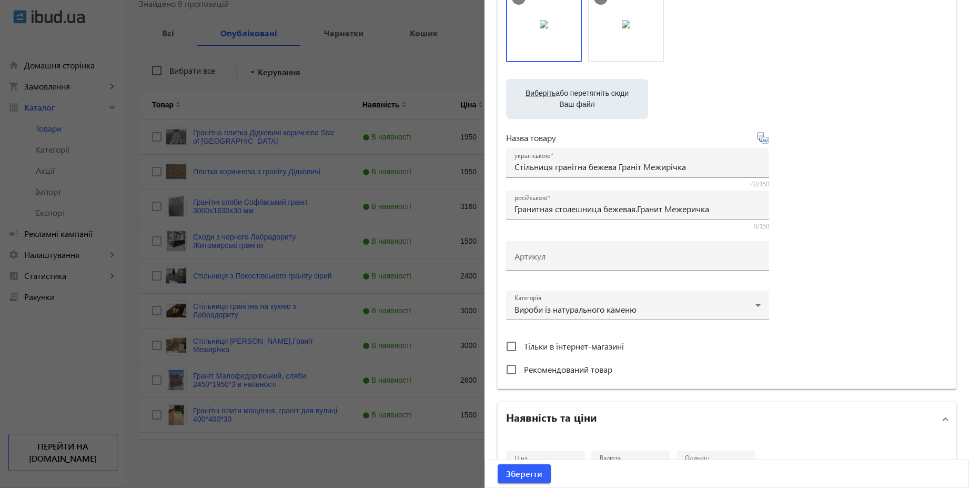
scroll to position [63, 0]
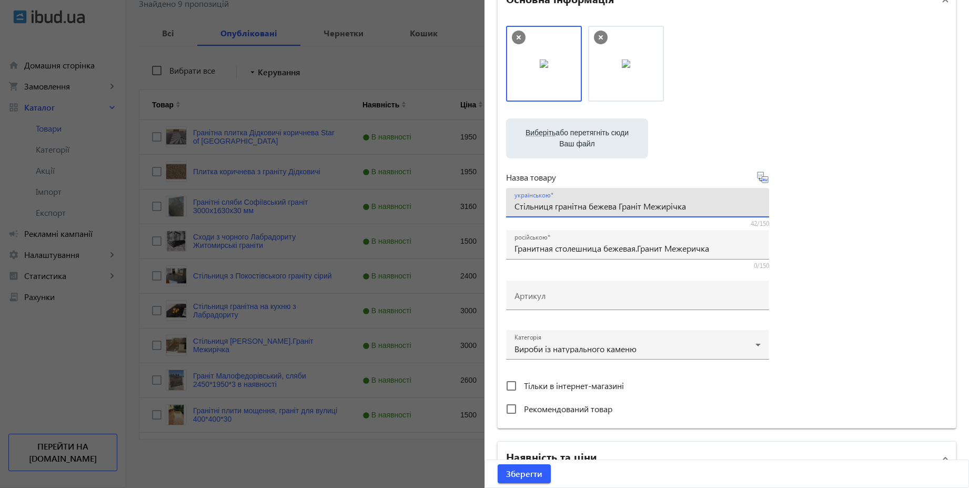
click at [695, 205] on input "Стільниця гранітна бежева Граніт Межирічка" at bounding box center [637, 205] width 246 height 11
type input "Стільниця гранітна бежева Межирічківський Граніт"
click at [760, 181] on icon at bounding box center [762, 177] width 13 height 13
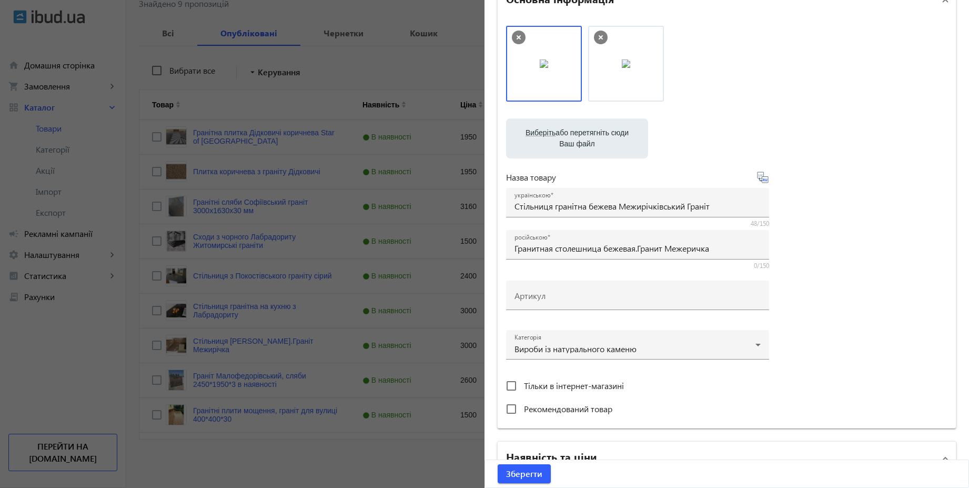
type input "Столешница гранитная бежевая Межиречковский Гранит"
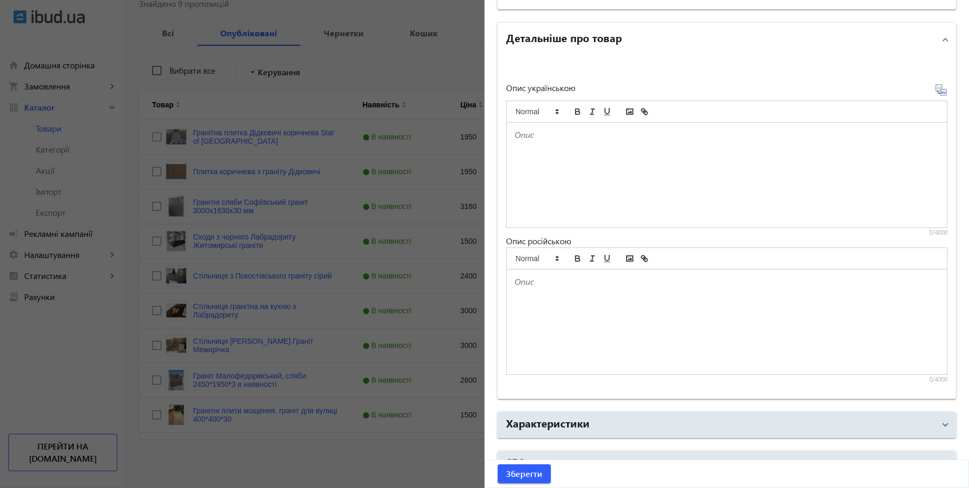
scroll to position [740, 0]
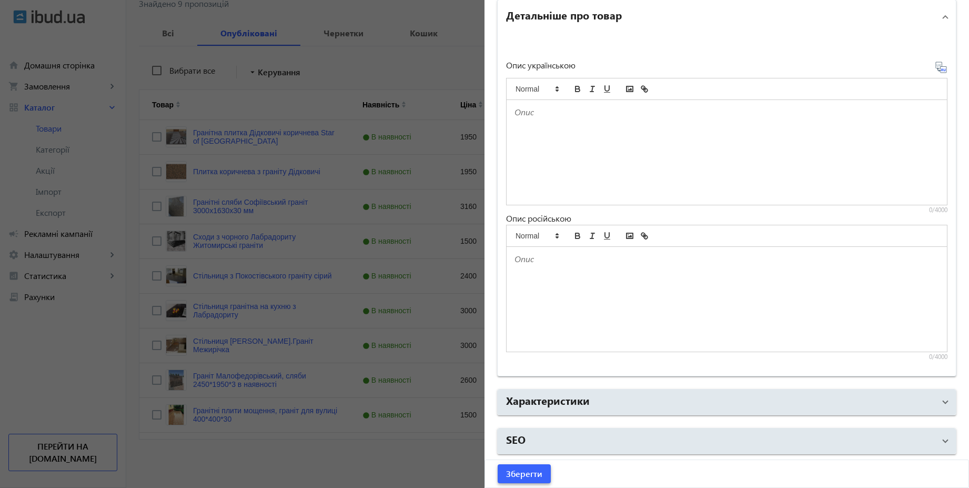
click at [535, 471] on span "Зберегти" at bounding box center [524, 474] width 36 height 12
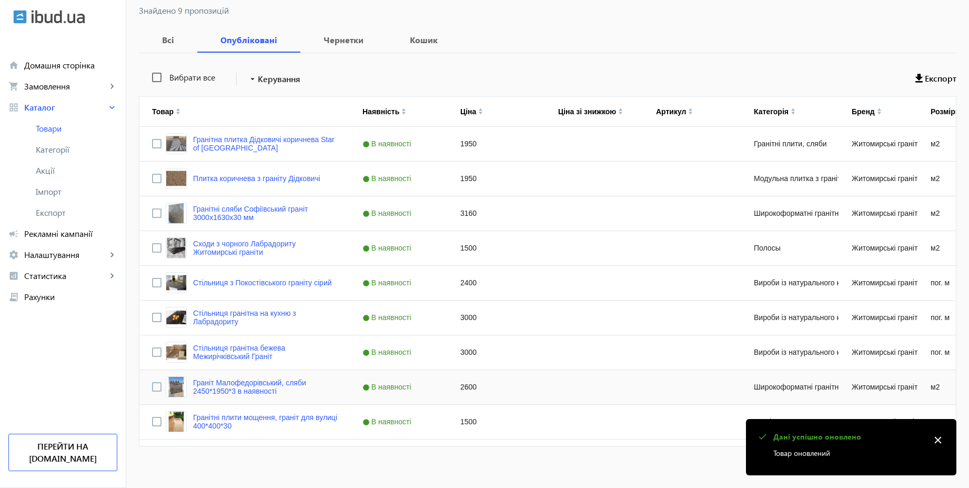
scroll to position [182, 0]
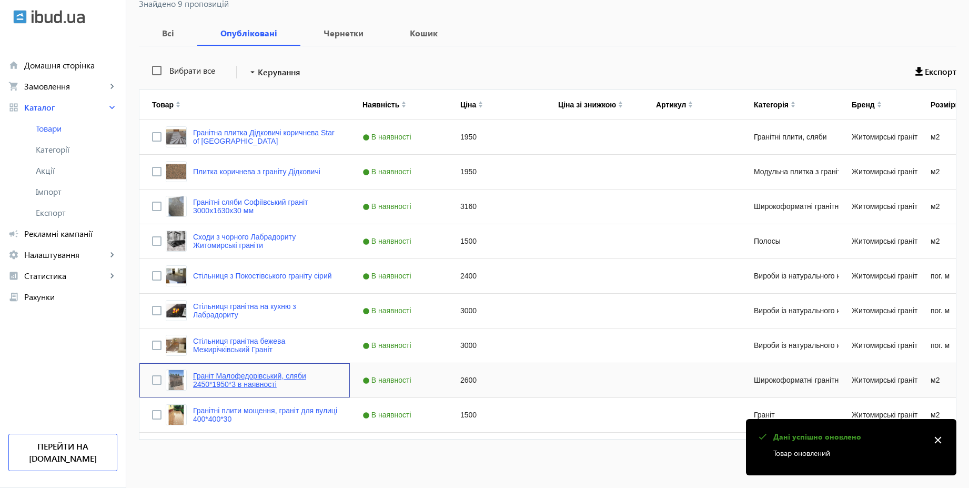
click at [252, 374] on link "Граніт Малофедорівський, сляби 2450*1950*3 в наявності" at bounding box center [265, 379] width 144 height 17
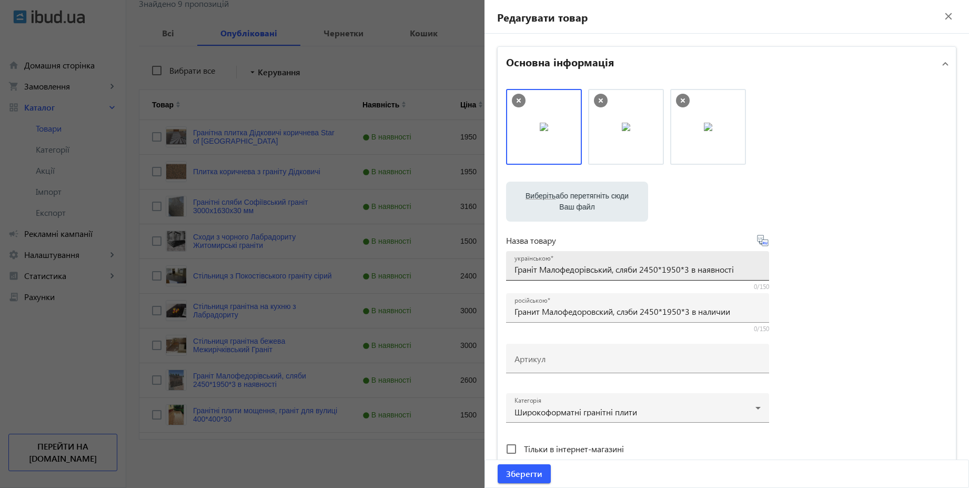
click at [614, 270] on input "Граніт Малофедорівський, сляби 2450*1950*3 в наявності" at bounding box center [637, 268] width 246 height 11
type input "Граніт Малофедорівський сляби 2450х1950х3 мм"
click at [765, 242] on icon at bounding box center [766, 242] width 2 height 3
type input "Гранит Малофедоровский слябы 2450х1950х3 мм"
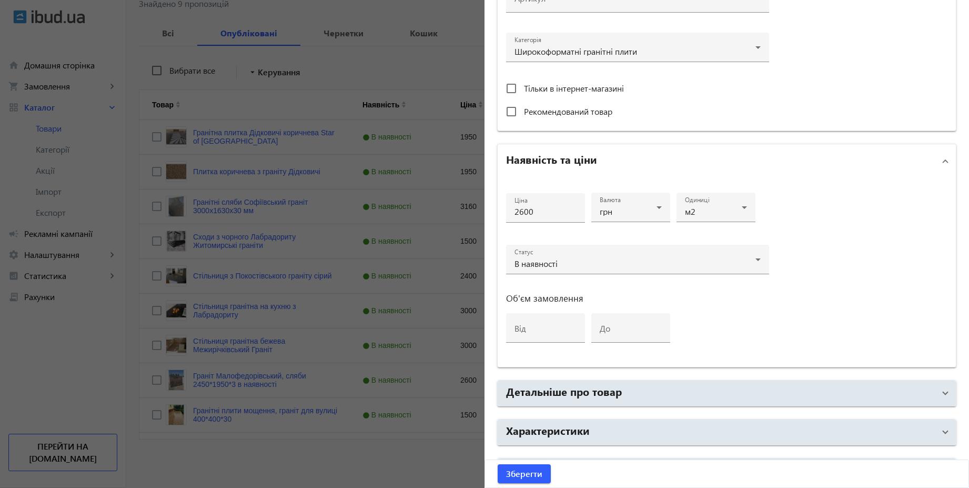
scroll to position [390, 0]
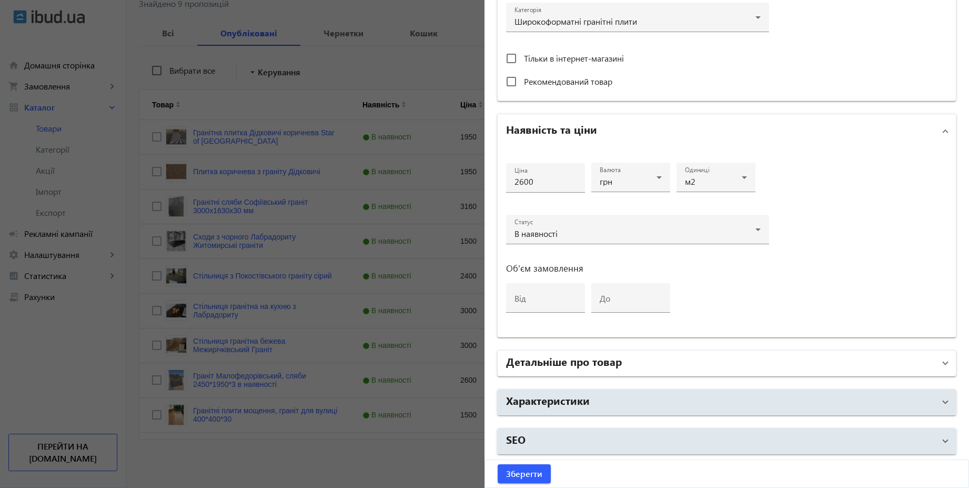
click at [642, 363] on mat-panel-title "Детальніше про товар" at bounding box center [720, 362] width 429 height 19
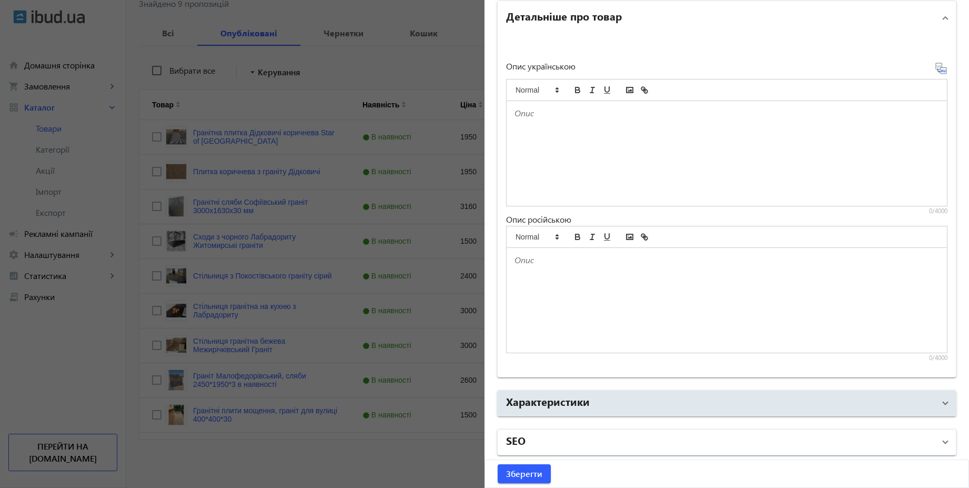
scroll to position [740, 0]
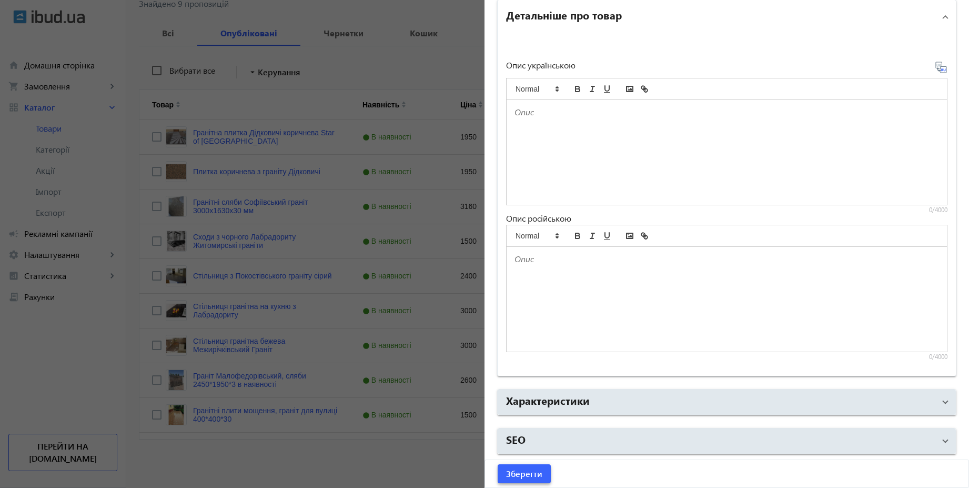
click at [534, 473] on span "Зберегти" at bounding box center [524, 474] width 36 height 12
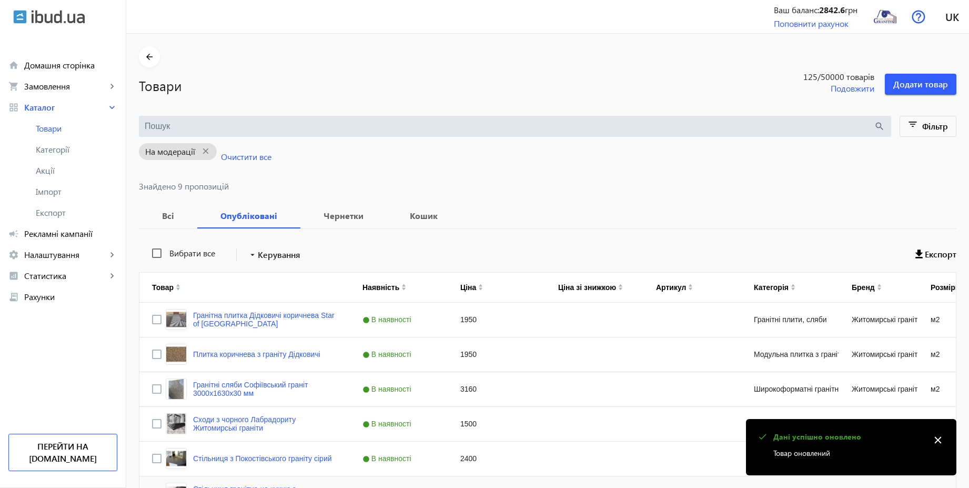
scroll to position [182, 0]
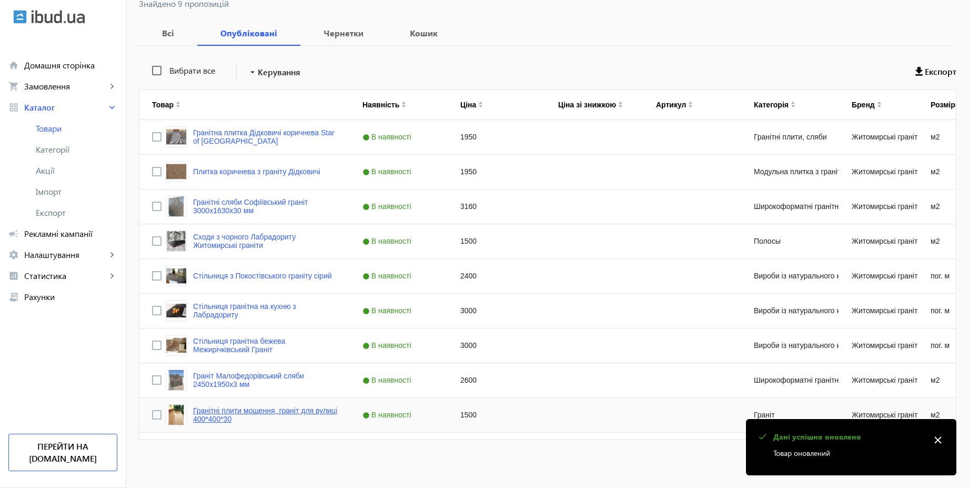
click at [256, 410] on link "Гранітні плити мощення, граніт для вулиці 400*400*30" at bounding box center [265, 414] width 144 height 17
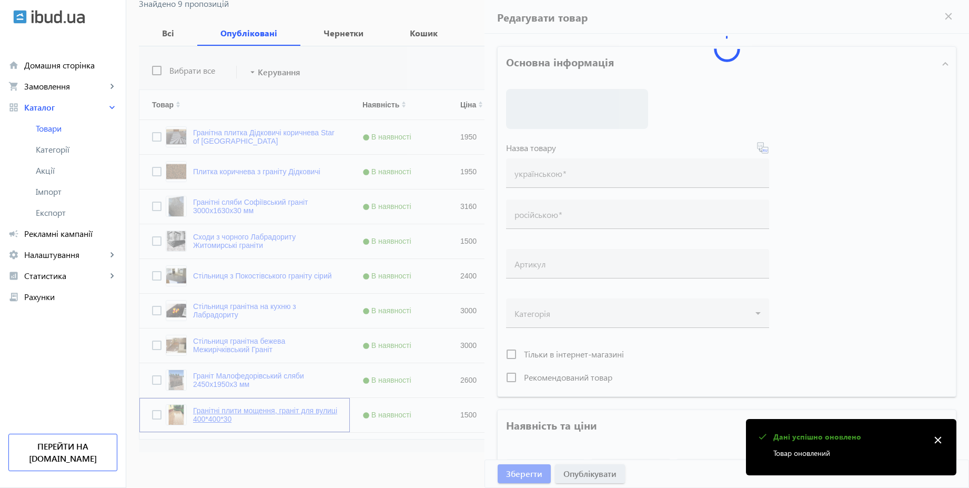
type input "Гранітні плити мощення, граніт для вулиці 400*400*30"
type input "Гранитные плиты мощения, гранит для улицы 400*400*30"
type input "1500"
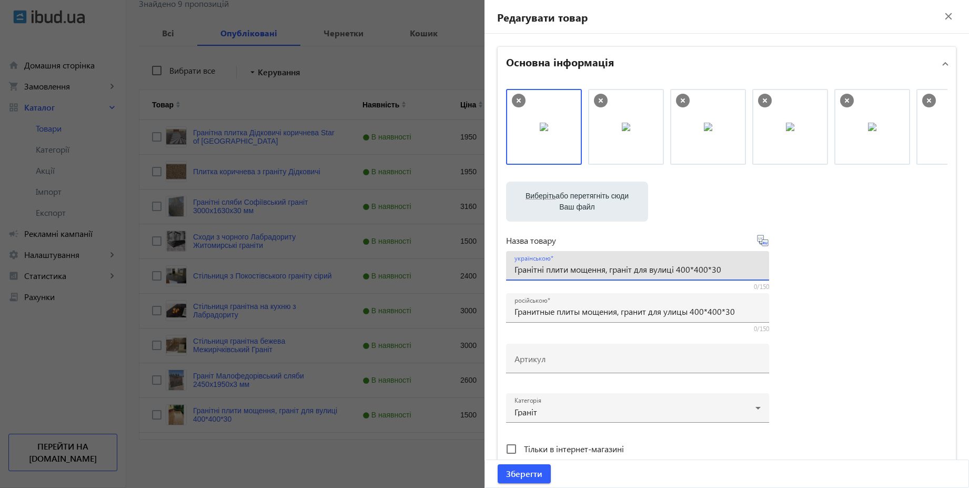
drag, startPoint x: 650, startPoint y: 268, endPoint x: 604, endPoint y: 271, distance: 45.8
click at [604, 271] on input "Гранітні плити мощення, граніт для вулиці 400*400*30" at bounding box center [637, 268] width 246 height 11
type input "Гранітні плити мощення вулиці 400х400х30 мм"
click at [763, 242] on icon at bounding box center [764, 242] width 2 height 3
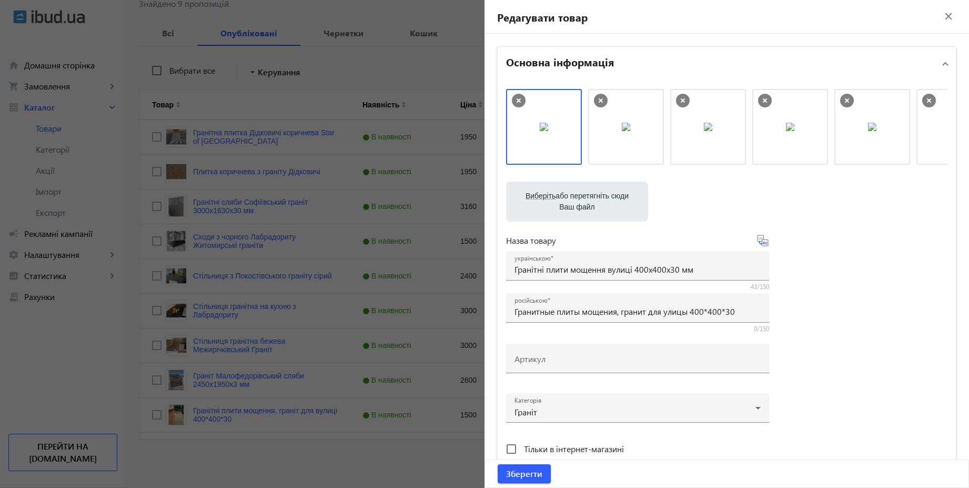
type input "Гранитные плиты мощения улицы 400х400х30 мм"
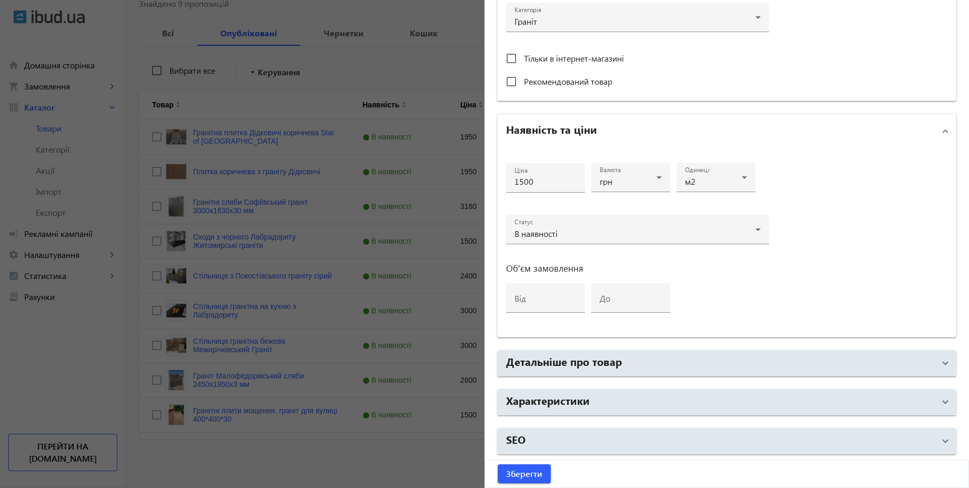
scroll to position [390, 0]
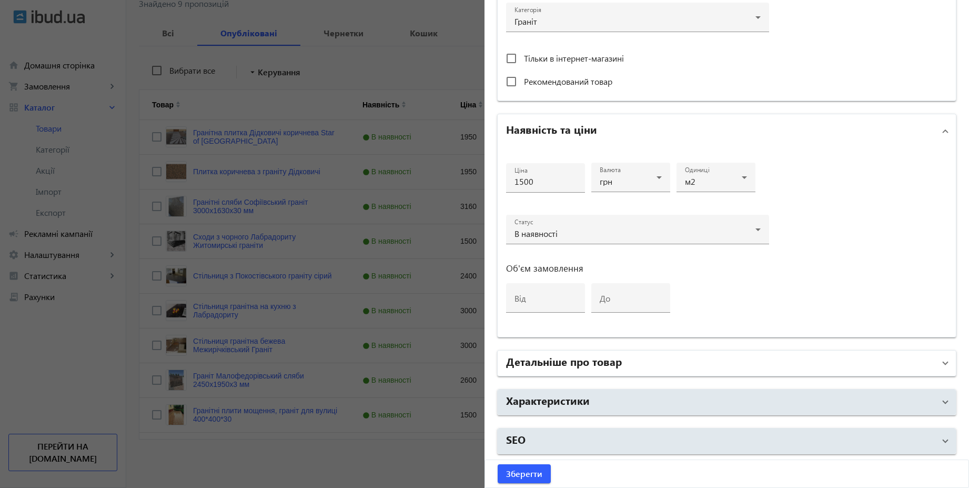
click at [684, 365] on mat-panel-title "Детальніше про товар" at bounding box center [720, 362] width 429 height 19
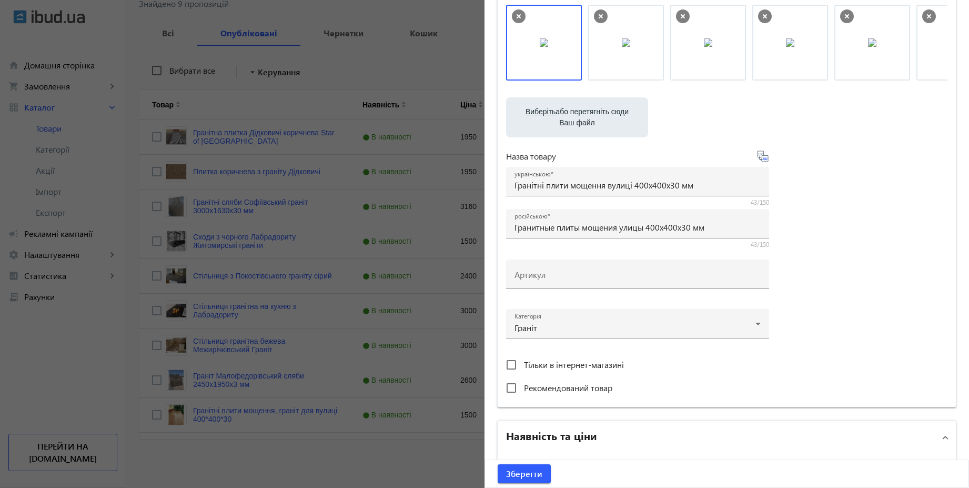
scroll to position [12, 0]
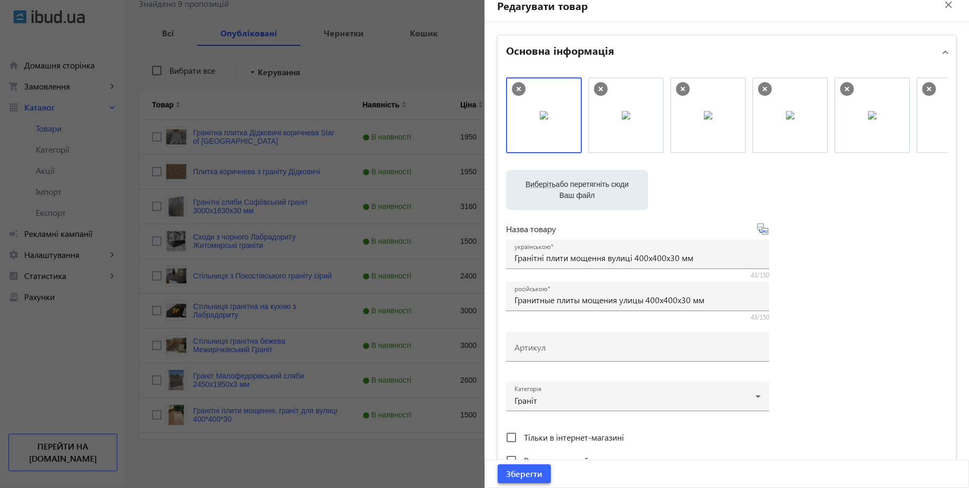
click at [528, 478] on span "Зберегти" at bounding box center [524, 474] width 36 height 12
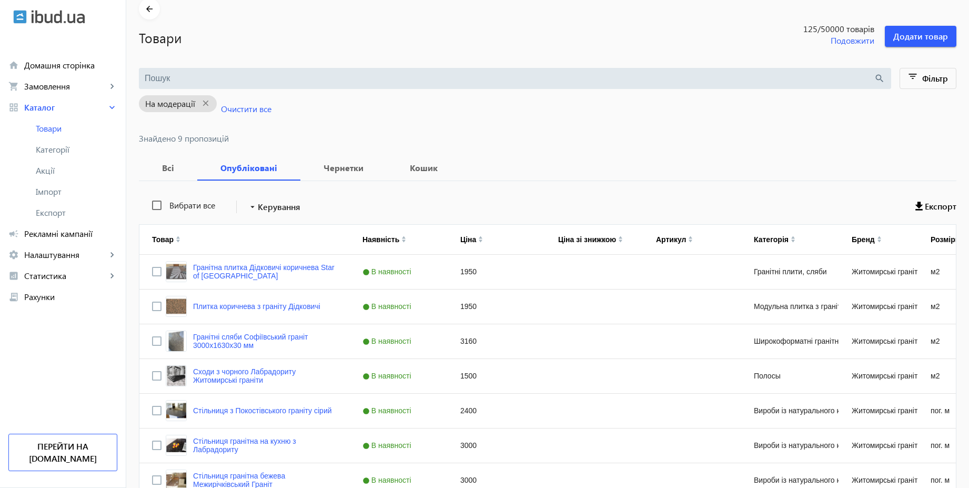
scroll to position [0, 0]
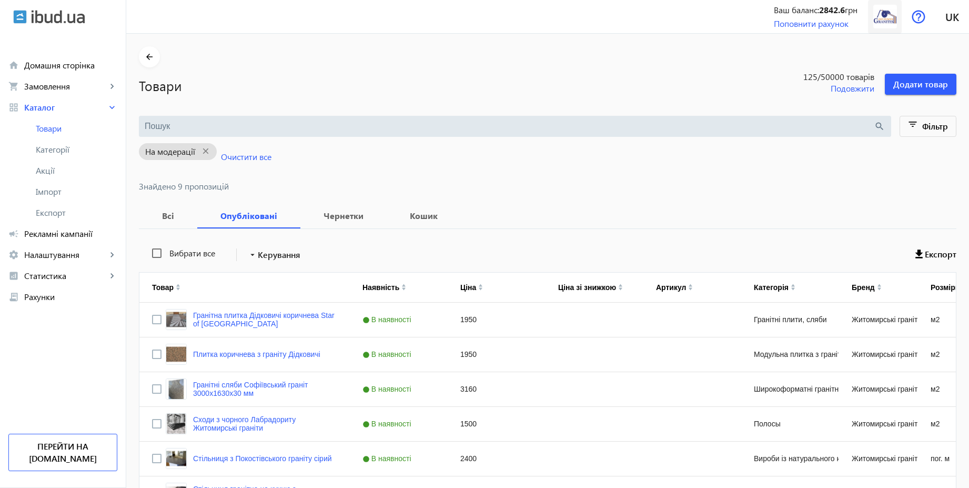
click at [880, 22] on img at bounding box center [885, 17] width 24 height 24
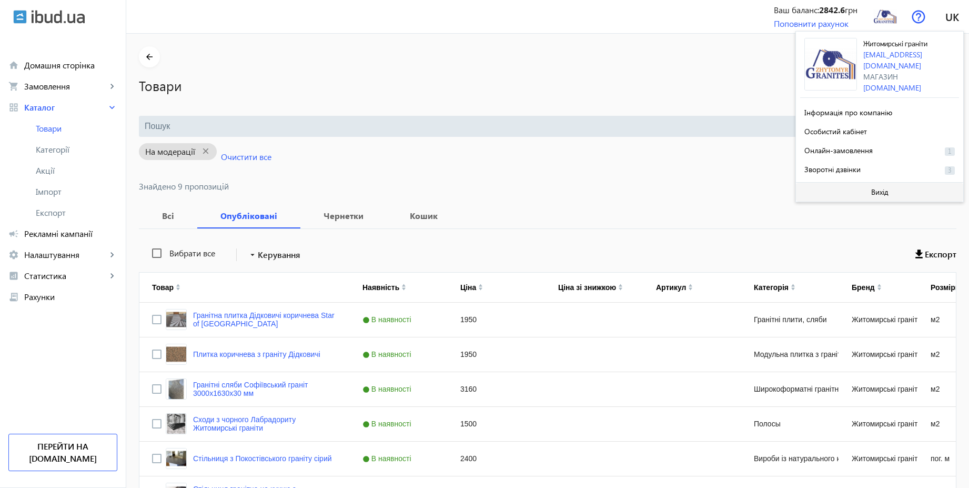
click at [880, 188] on span "Вихід" at bounding box center [879, 192] width 17 height 8
